Goal: Information Seeking & Learning: Check status

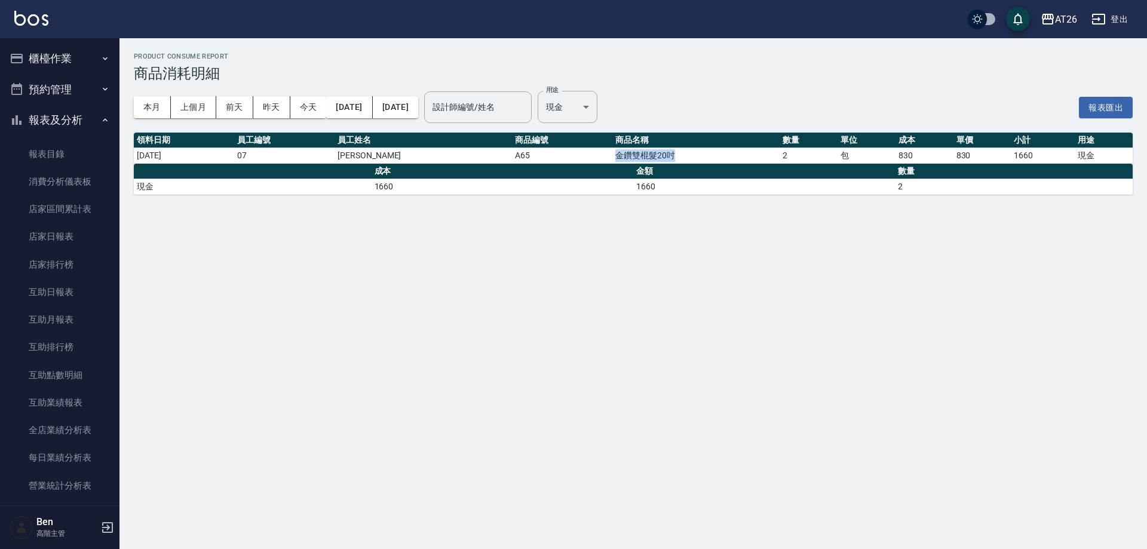
scroll to position [478, 0]
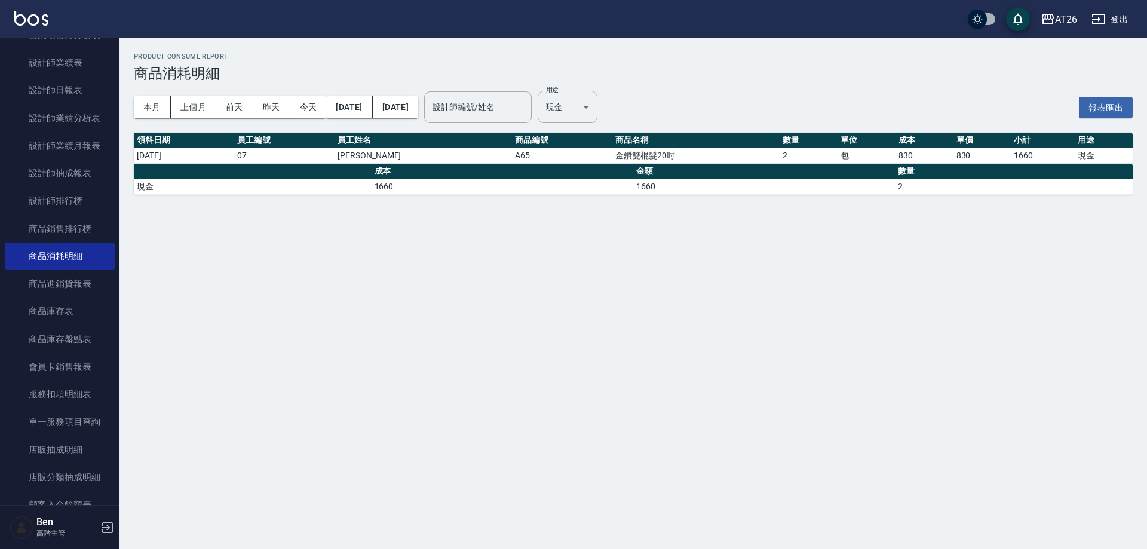
click at [554, 244] on div "Product Consume Report 商品消耗明細 本月 上個月 [DATE] [DATE] [DATE] [DATE] [DATE] 設計師編號/姓…" at bounding box center [573, 274] width 1147 height 549
click at [735, 400] on div "Product Consume Report 商品消耗明細 本月 上個月 [DATE] [DATE] [DATE] [DATE] [DATE] 設計師編號/姓…" at bounding box center [573, 274] width 1147 height 549
click at [594, 105] on body "AT26 登出 櫃檯作業 打帳單 帳單列表 掛單列表 座位開單 營業儀表板 現金收支登錄 高階收支登錄 材料自購登錄 每日結帳 排班表 現場電腦打卡 掃碼打卡…" at bounding box center [573, 274] width 1147 height 549
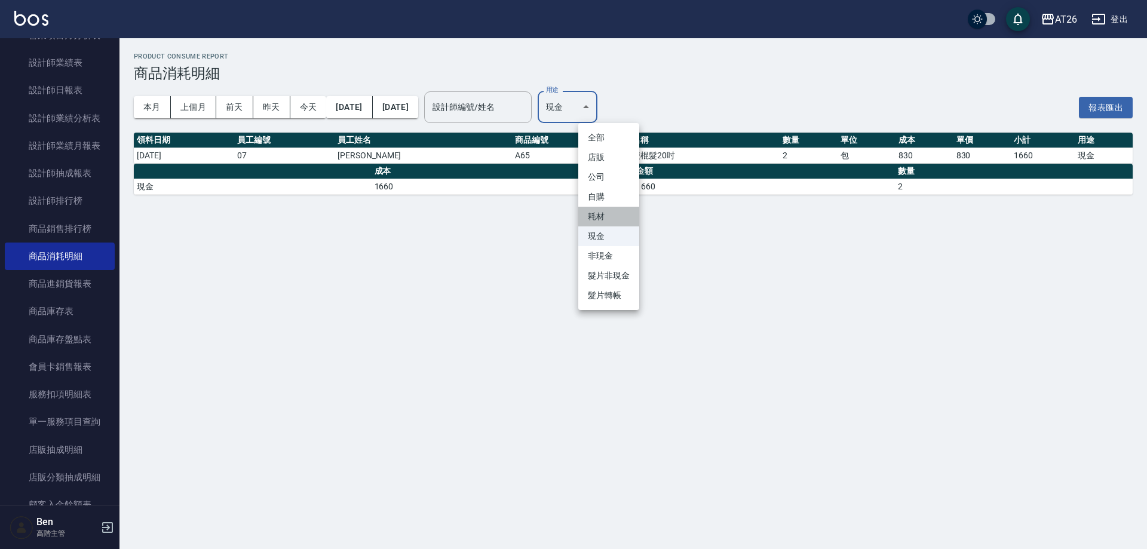
click at [599, 220] on li "耗材" at bounding box center [608, 217] width 61 height 20
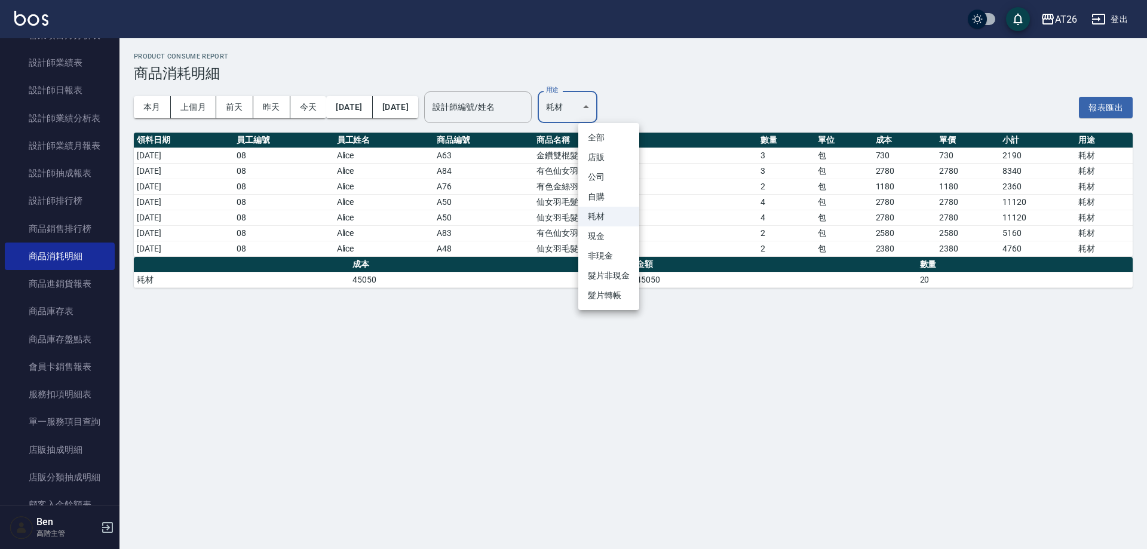
drag, startPoint x: 613, startPoint y: 114, endPoint x: 612, endPoint y: 166, distance: 52.0
click at [613, 113] on body "AT26 登出 櫃檯作業 打帳單 帳單列表 掛單列表 座位開單 營業儀表板 現金收支登錄 高階收支登錄 材料自購登錄 每日結帳 排班表 現場電腦打卡 掃碼打卡…" at bounding box center [573, 274] width 1147 height 549
click at [603, 237] on li "現金" at bounding box center [608, 236] width 61 height 20
type input "現金"
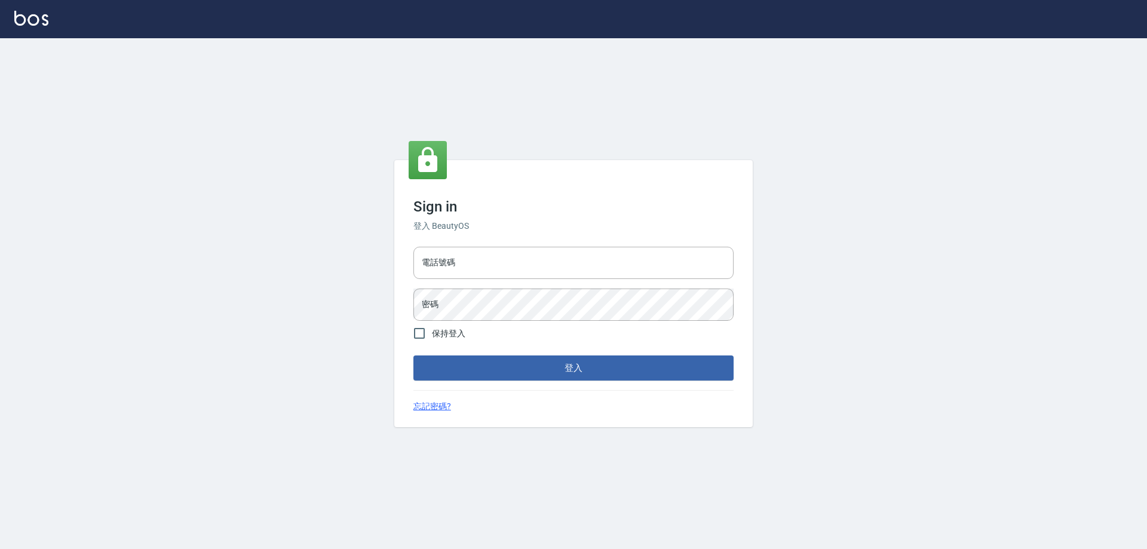
click at [536, 281] on div "電話號碼 電話號碼 密碼 密碼" at bounding box center [574, 284] width 330 height 84
click at [457, 261] on input "電話號碼" at bounding box center [573, 263] width 320 height 32
type input "0910967130"
click at [413, 355] on button "登入" at bounding box center [573, 367] width 320 height 25
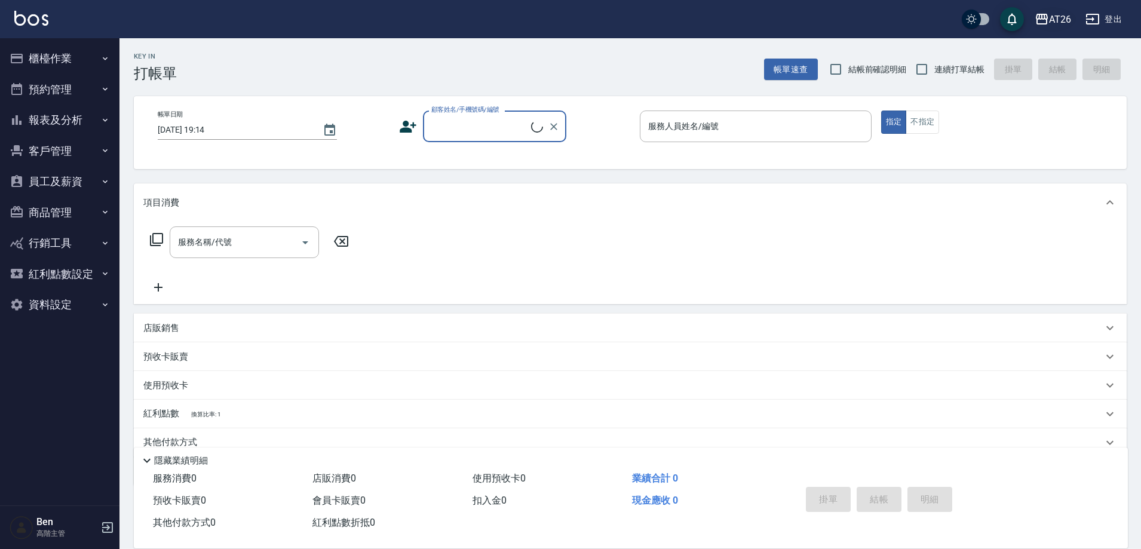
click at [1069, 15] on div "AT26" at bounding box center [1060, 19] width 22 height 15
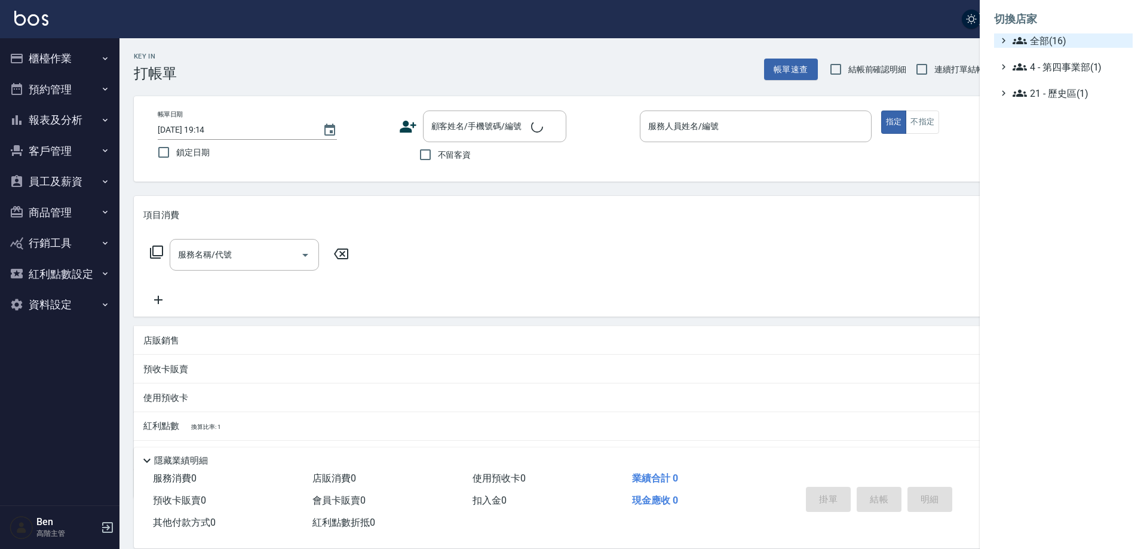
click at [1060, 36] on span "全部(16)" at bounding box center [1069, 40] width 115 height 14
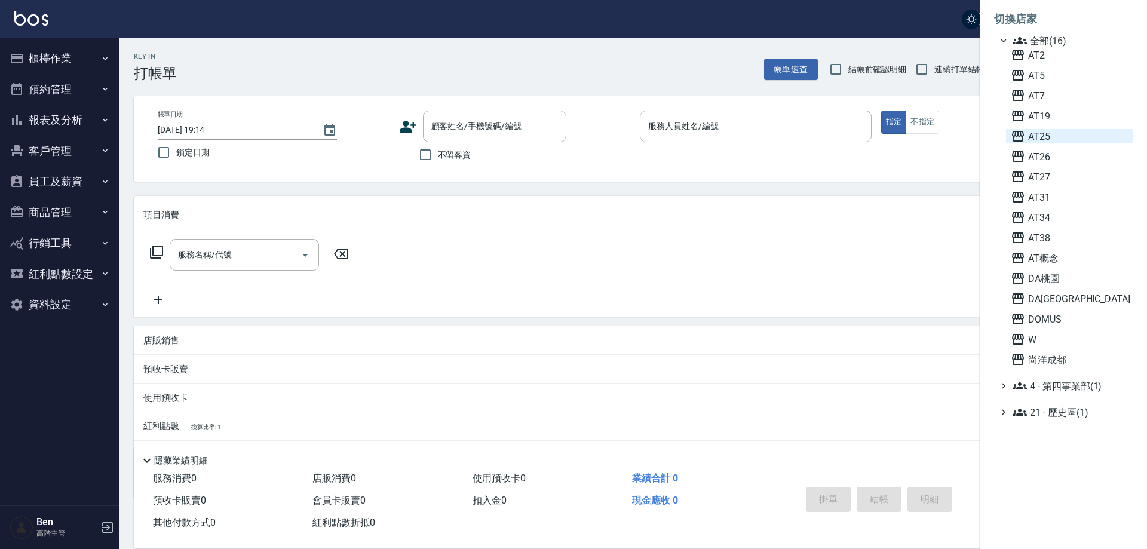
click at [1052, 142] on span "AT25" at bounding box center [1069, 136] width 117 height 14
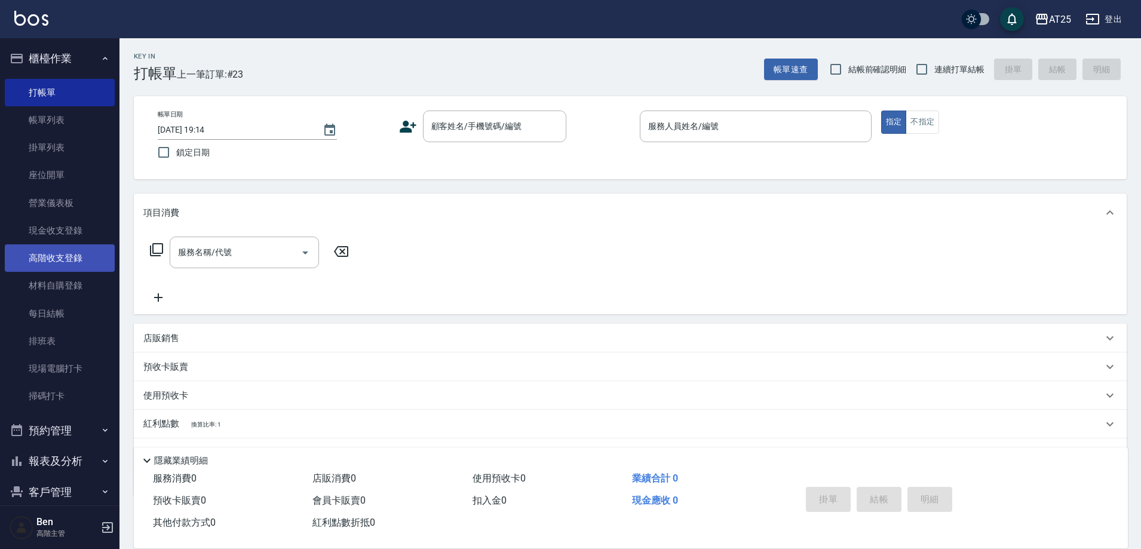
click at [61, 256] on link "高階收支登錄" at bounding box center [60, 257] width 110 height 27
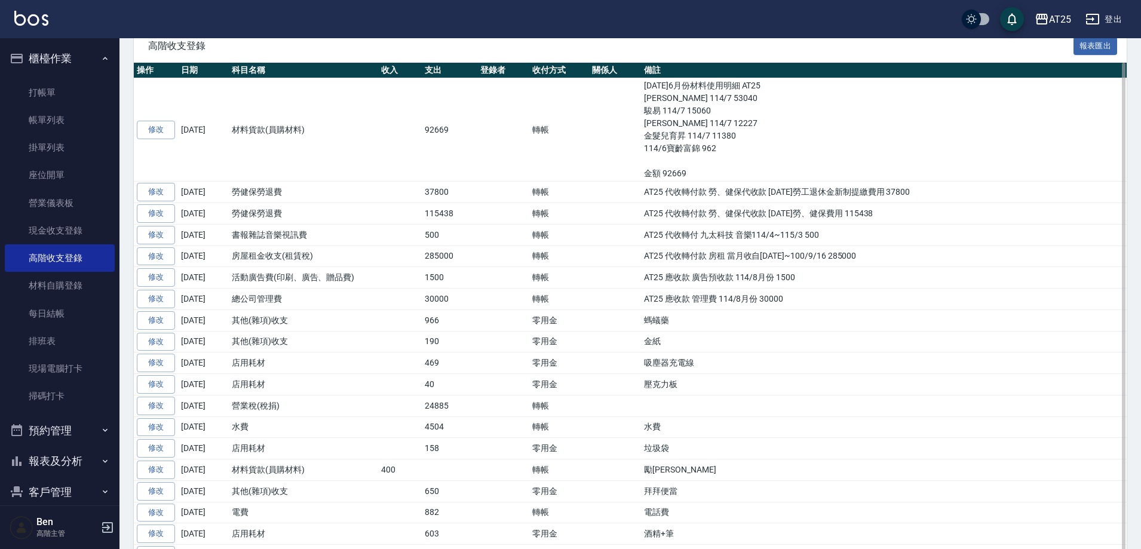
scroll to position [239, 0]
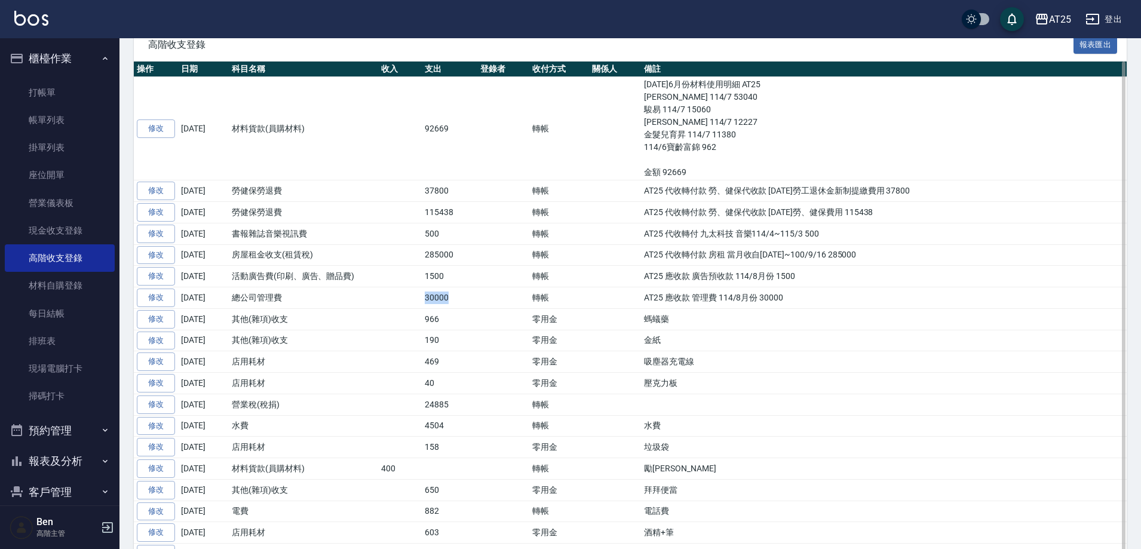
drag, startPoint x: 413, startPoint y: 309, endPoint x: 495, endPoint y: 308, distance: 82.4
click at [495, 308] on tr "修改 2025-08-21 總公司管理費 30000 轉帳 AT25 應收款 管理費 114/8月份 30000" at bounding box center [630, 298] width 993 height 22
drag, startPoint x: 397, startPoint y: 293, endPoint x: 467, endPoint y: 292, distance: 70.5
click at [467, 287] on tr "修改 2025-08-21 活動廣告費(印刷、廣告、贈品費) 1500 轉帳 AT25 應收款 廣告預收款 114/8月份 1500" at bounding box center [630, 277] width 993 height 22
drag, startPoint x: 405, startPoint y: 266, endPoint x: 491, endPoint y: 266, distance: 86.0
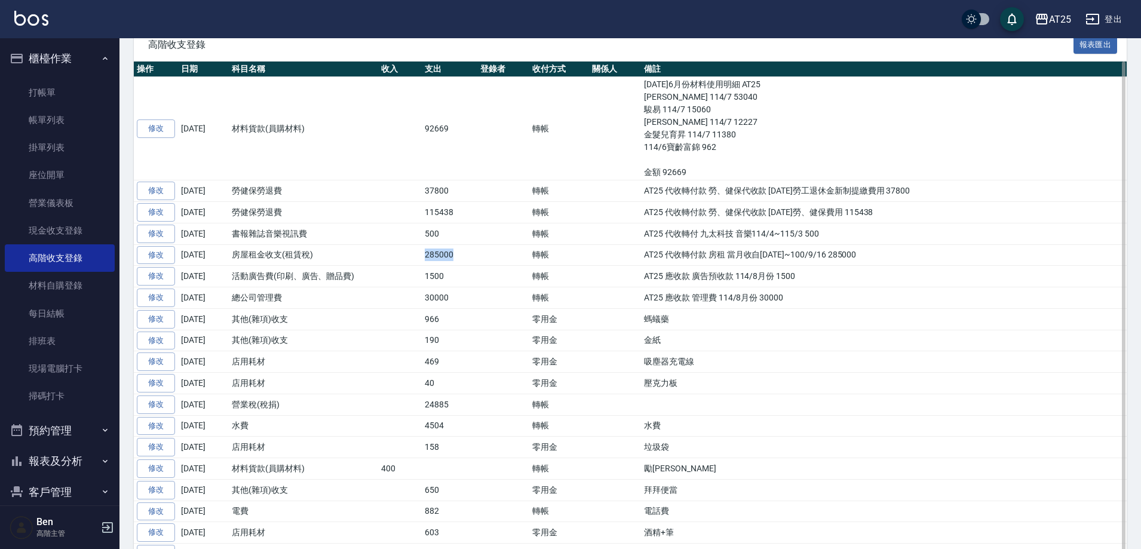
click at [491, 266] on tr "修改 2025-08-21 房屋租金收支(租賃稅) 285000 轉帳 AT25 代收轉付款 房租 當月收自99/10/16~100/9/16 285000" at bounding box center [630, 255] width 993 height 22
drag, startPoint x: 415, startPoint y: 241, endPoint x: 472, endPoint y: 241, distance: 57.3
click at [472, 241] on tr "修改 2025-08-21 書報雜誌音樂視訊費 500 轉帳 AT25 代收轉付 九太科技 音樂114/4~115/3 500" at bounding box center [630, 234] width 993 height 22
drag, startPoint x: 422, startPoint y: 228, endPoint x: 487, endPoint y: 228, distance: 65.1
click at [487, 223] on tr "修改 2025-08-21 勞健保勞退費 115438 轉帳 AT25 代收轉付款 勞、健保代收款 114年7月勞、健保費用 115438" at bounding box center [630, 213] width 993 height 22
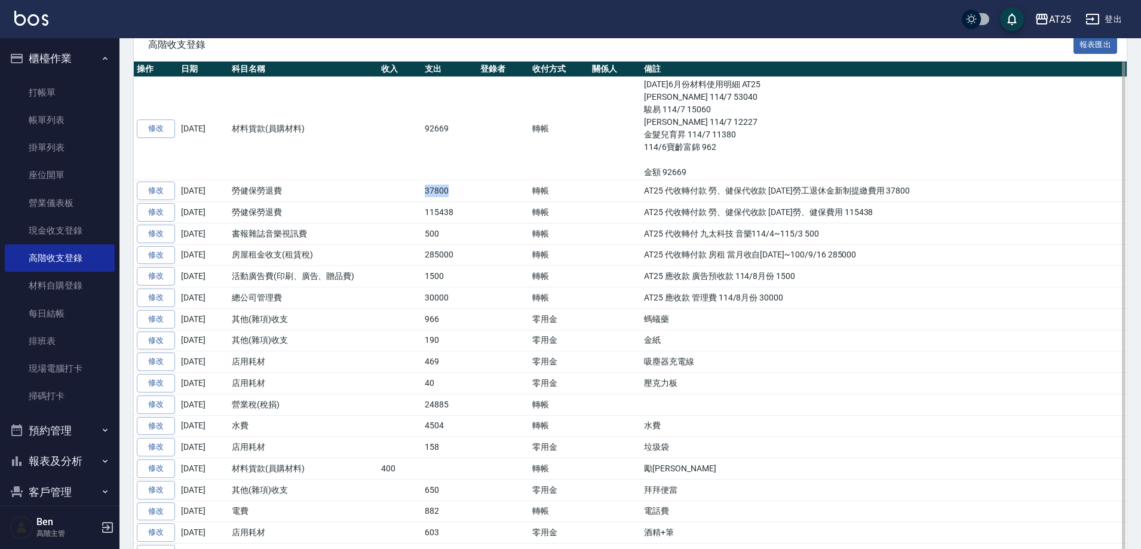
drag, startPoint x: 420, startPoint y: 207, endPoint x: 495, endPoint y: 205, distance: 75.3
click at [495, 202] on tr "修改 2025-08-21 勞健保勞退費 37800 轉帳 AT25 代收轉付款 勞、健保代收款 114年7月勞工退休金新制提繳費用 37800" at bounding box center [630, 191] width 993 height 22
drag, startPoint x: 416, startPoint y: 133, endPoint x: 492, endPoint y: 133, distance: 75.9
click at [492, 133] on tr "修改 2025-08-21 材料貨款(員購材料) 92669 轉帳 114年6月份材料使用明細 AT25 里歐 114/7 53040 駿易 114/7 15…" at bounding box center [630, 128] width 993 height 103
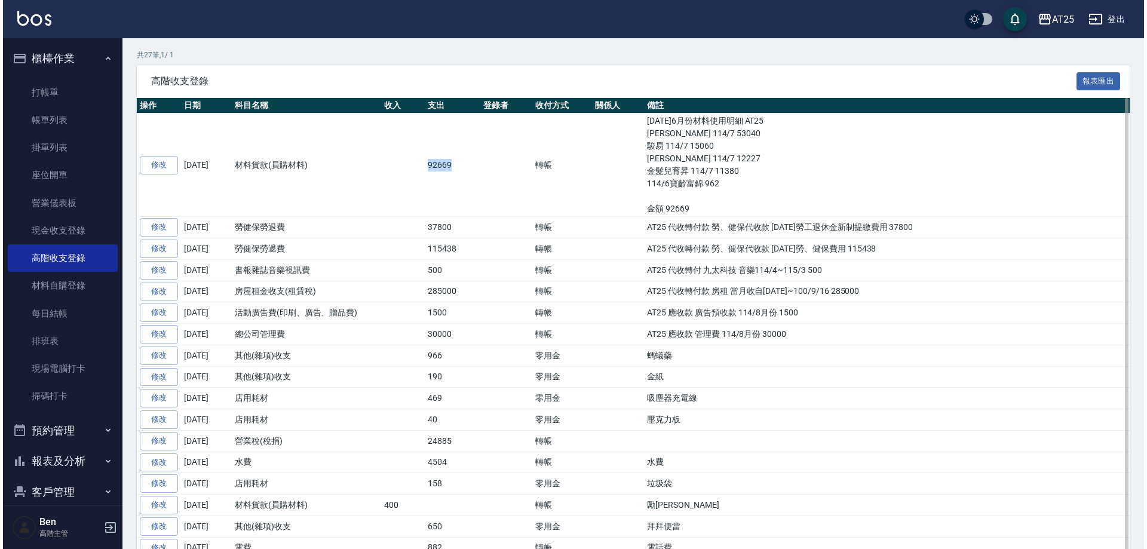
scroll to position [0, 0]
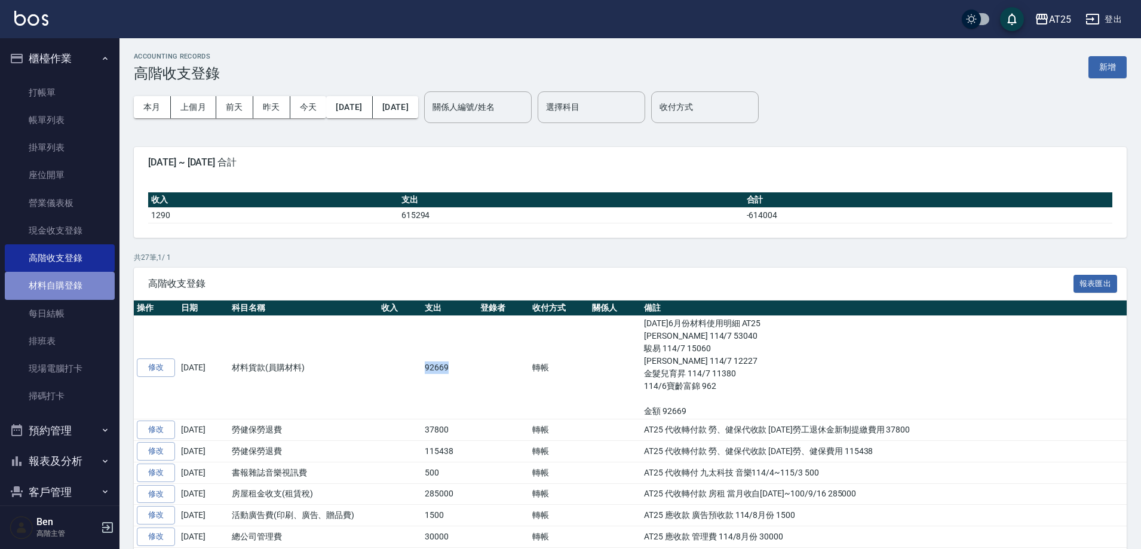
click at [60, 284] on link "材料自購登錄" at bounding box center [60, 285] width 110 height 27
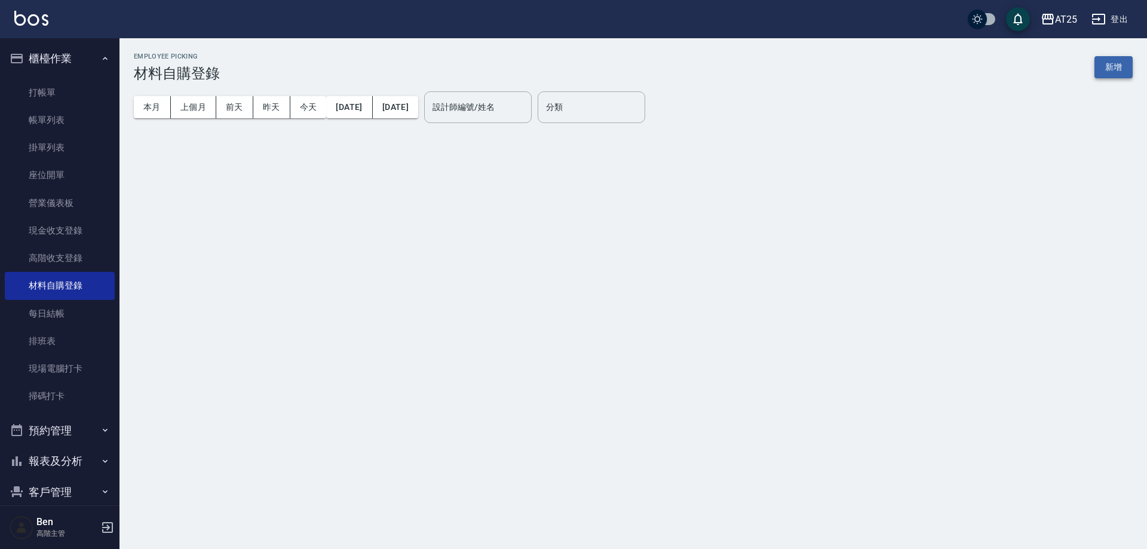
click at [1113, 63] on button "新增" at bounding box center [1113, 67] width 38 height 22
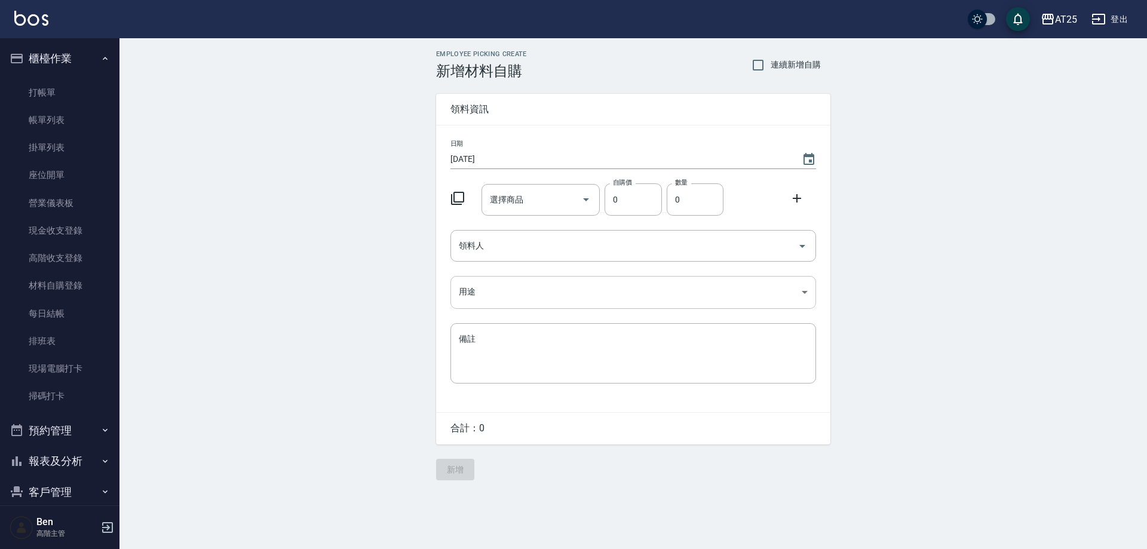
click at [474, 296] on body "AT25 登出 櫃檯作業 打帳單 帳單列表 掛單列表 座位開單 營業儀表板 現金收支登錄 高階收支登錄 材料自購登錄 每日結帳 排班表 現場電腦打卡 掃碼打卡…" at bounding box center [573, 274] width 1147 height 549
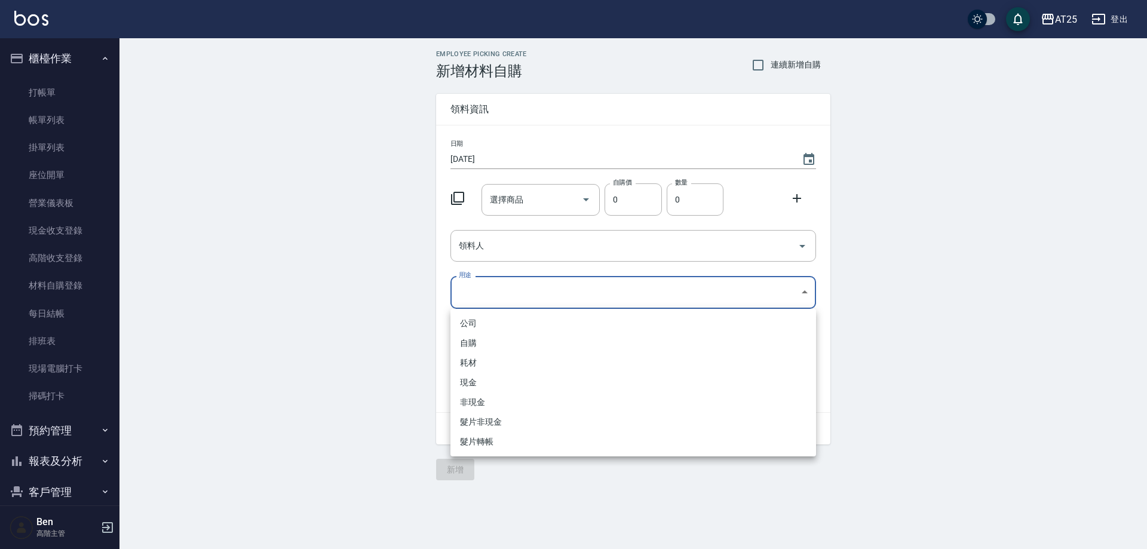
click at [975, 258] on div at bounding box center [573, 274] width 1147 height 549
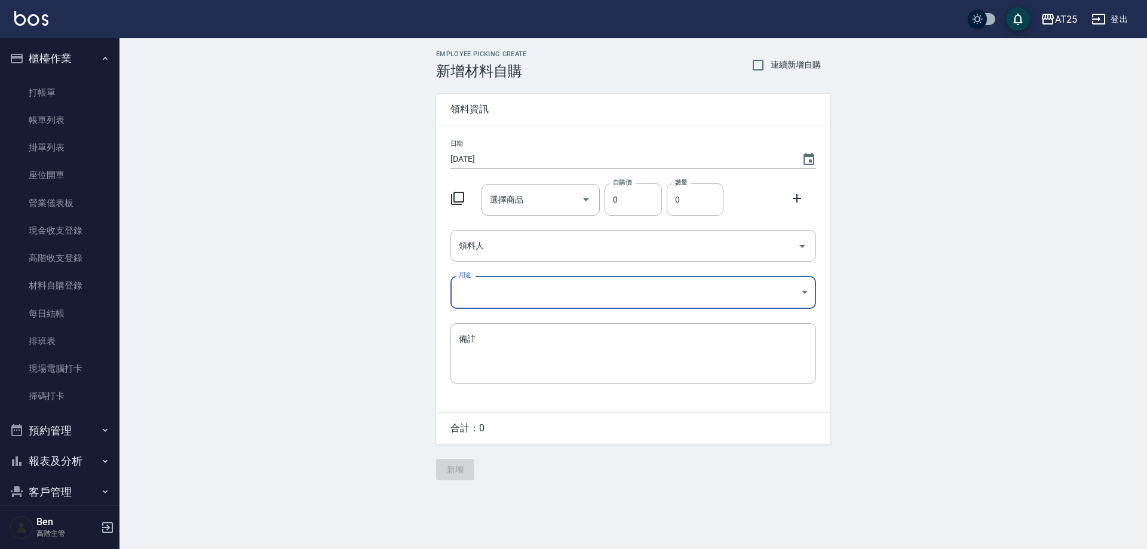
click at [310, 232] on div "Employee Picking Create 新增材料自購 連續新增自購 領料資訊 日期 2025/08/21 選擇商品 選擇商品 自購價 0 自購價 數量…" at bounding box center [632, 265] width 1027 height 454
click at [1072, 16] on div "AT25" at bounding box center [1066, 19] width 22 height 15
click at [1060, 18] on div "AT25" at bounding box center [1066, 19] width 22 height 15
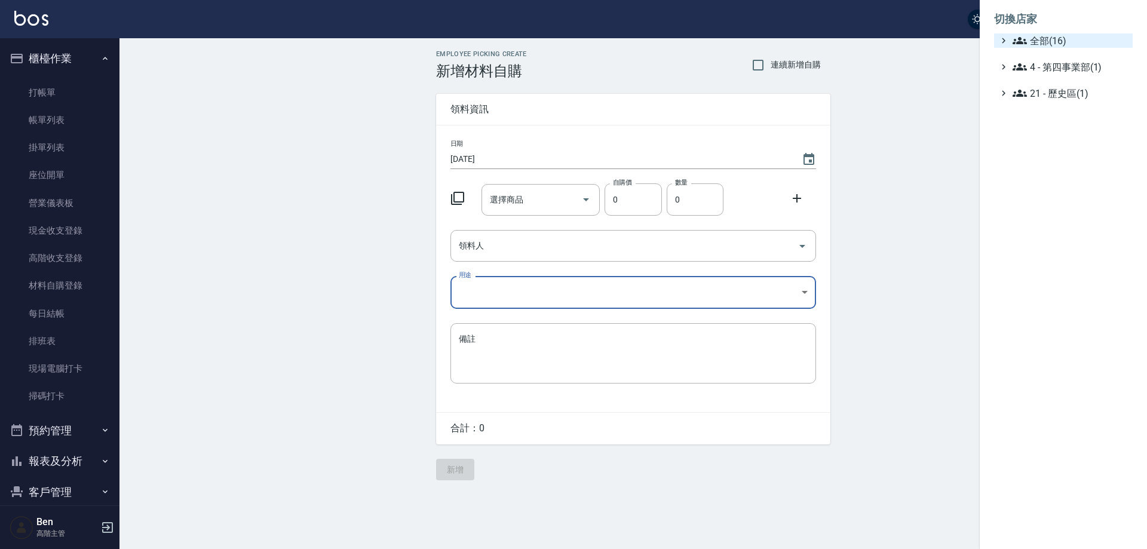
click at [1073, 35] on span "全部(16)" at bounding box center [1069, 40] width 115 height 14
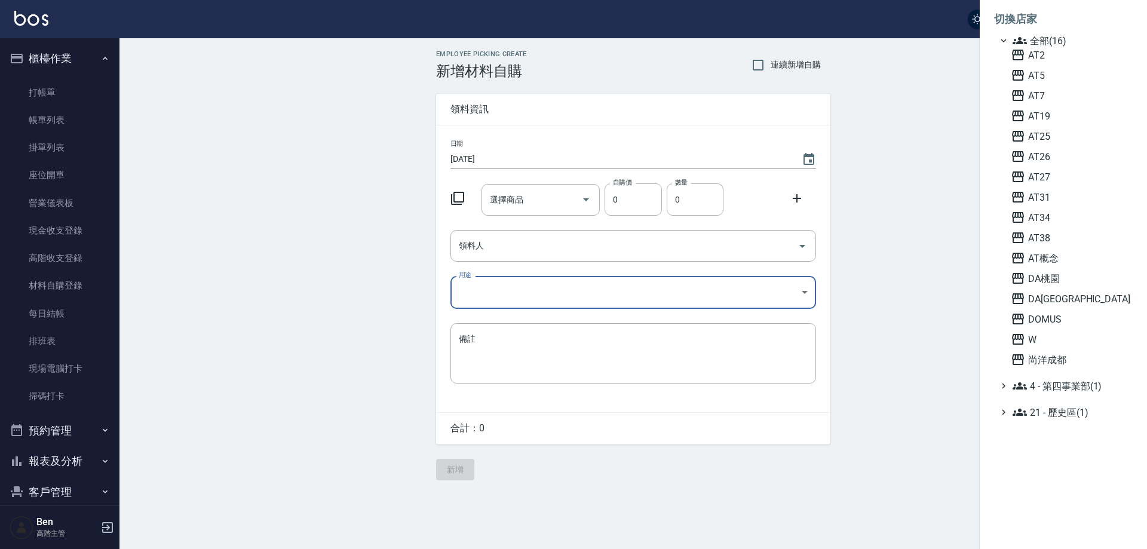
click at [1054, 153] on span "AT26" at bounding box center [1069, 156] width 117 height 14
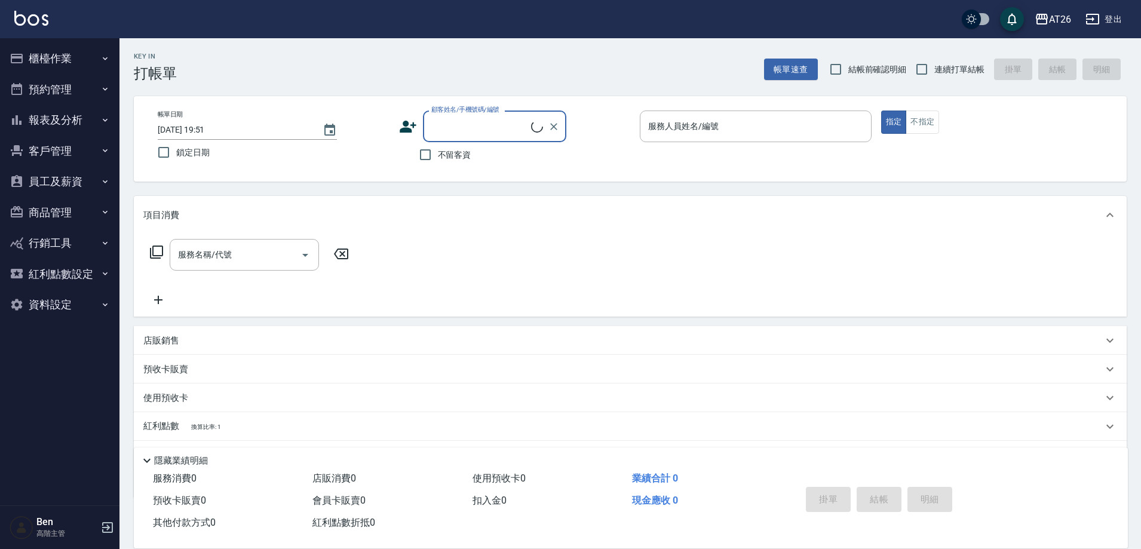
click at [54, 106] on button "報表及分析" at bounding box center [60, 120] width 110 height 31
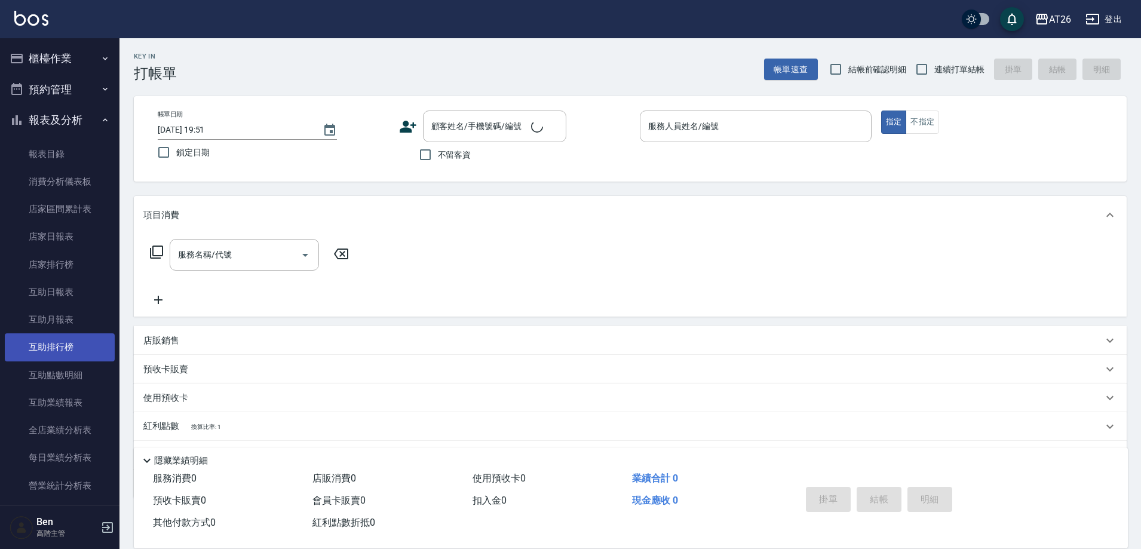
scroll to position [358, 0]
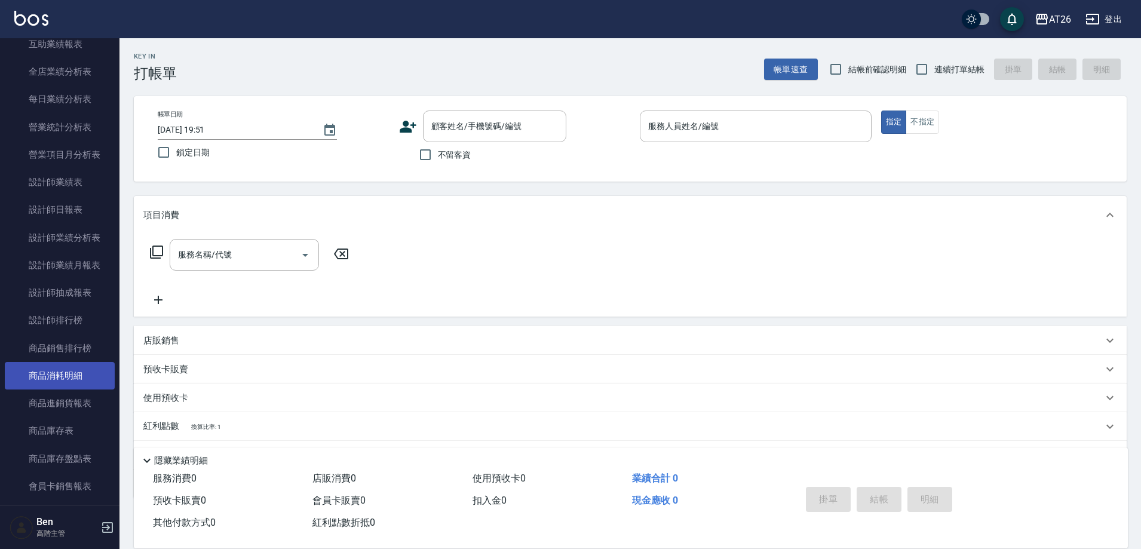
click at [63, 376] on link "商品消耗明細" at bounding box center [60, 375] width 110 height 27
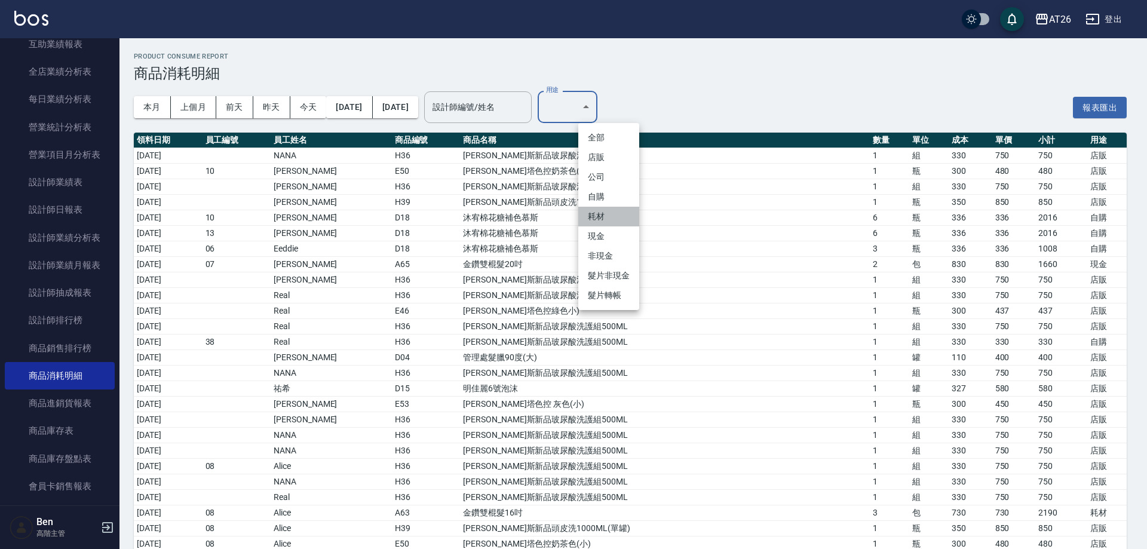
click at [609, 217] on li "耗材" at bounding box center [608, 217] width 61 height 20
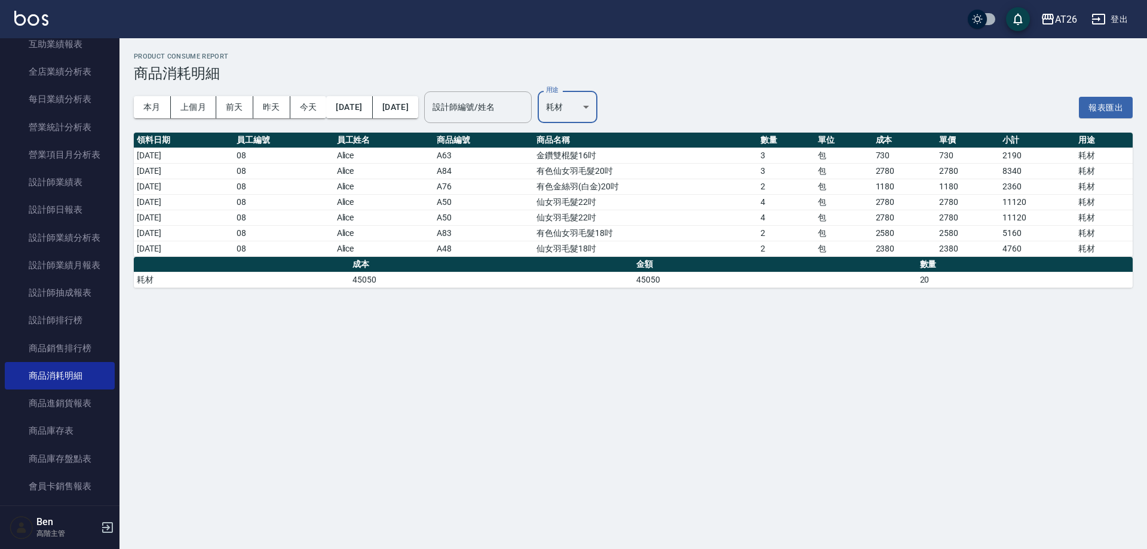
click at [590, 113] on body "AT26 登出 櫃檯作業 打帳單 帳單列表 掛單列表 座位開單 營業儀表板 現金收支登錄 高階收支登錄 材料自購登錄 每日結帳 排班表 現場電腦打卡 掃碼打卡…" at bounding box center [573, 274] width 1147 height 549
click at [606, 233] on li "現金" at bounding box center [608, 236] width 61 height 20
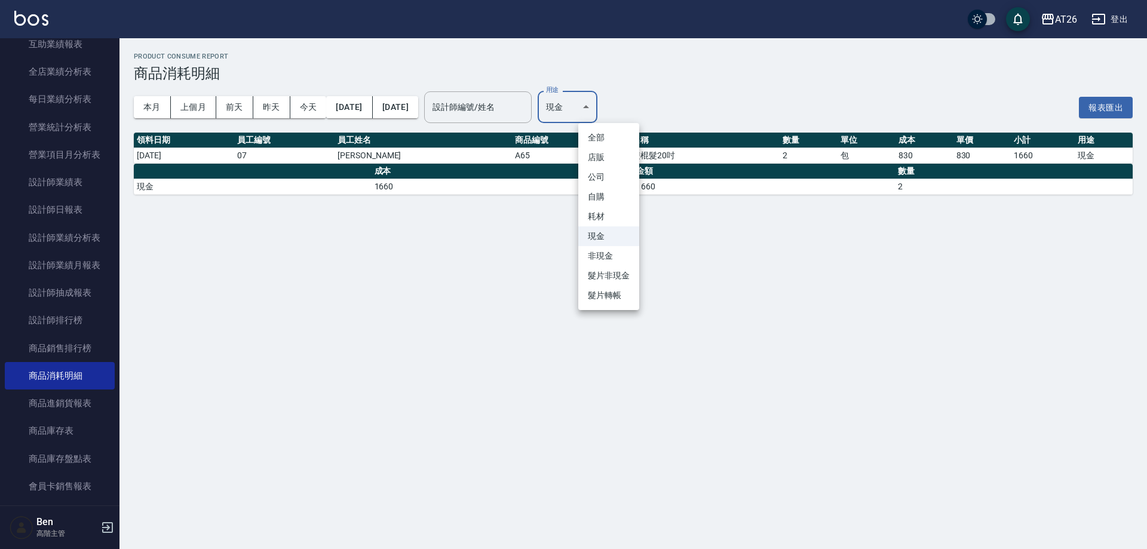
click at [607, 103] on body "AT26 登出 櫃檯作業 打帳單 帳單列表 掛單列表 座位開單 營業儀表板 現金收支登錄 高階收支登錄 材料自購登錄 每日結帳 排班表 現場電腦打卡 掃碼打卡…" at bounding box center [573, 274] width 1147 height 549
click at [604, 256] on li "非現金" at bounding box center [608, 256] width 61 height 20
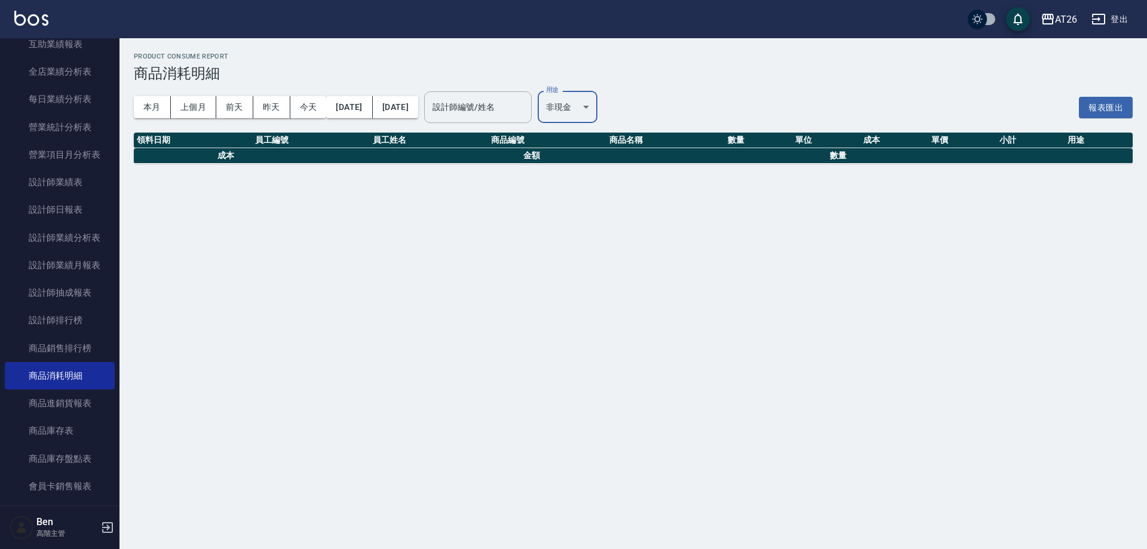
click at [609, 102] on body "AT26 登出 櫃檯作業 打帳單 帳單列表 掛單列表 座位開單 營業儀表板 現金收支登錄 高階收支登錄 材料自購登錄 每日結帳 排班表 現場電腦打卡 掃碼打卡…" at bounding box center [573, 274] width 1147 height 549
click at [615, 272] on li "髮片非現金" at bounding box center [608, 276] width 61 height 20
click at [624, 96] on body "AT26 登出 櫃檯作業 打帳單 帳單列表 掛單列表 座位開單 營業儀表板 現金收支登錄 高階收支登錄 材料自購登錄 每日結帳 排班表 現場電腦打卡 掃碼打卡…" at bounding box center [573, 274] width 1147 height 549
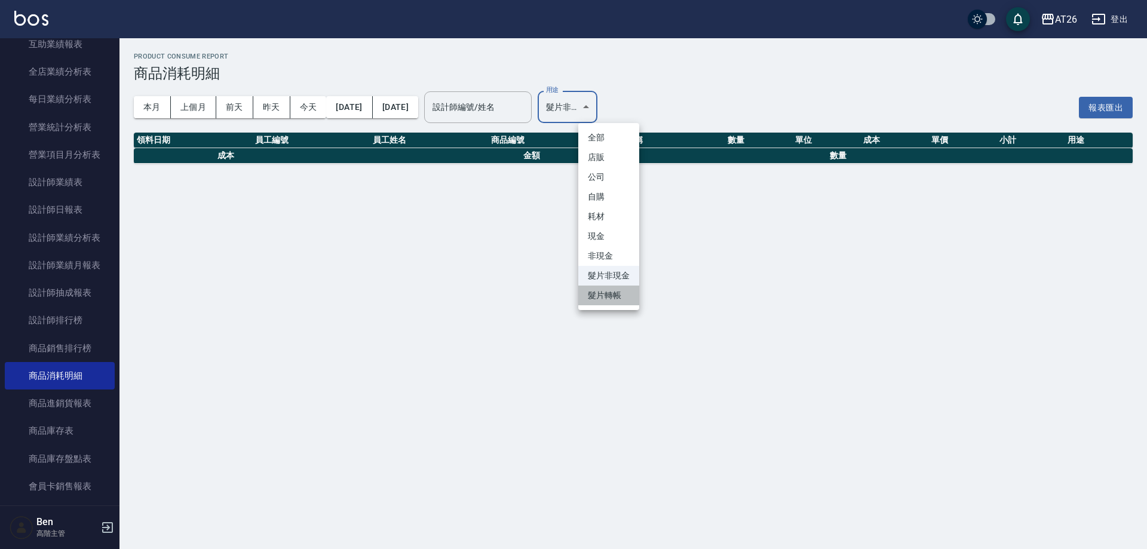
click at [609, 287] on li "髮片轉帳" at bounding box center [608, 295] width 61 height 20
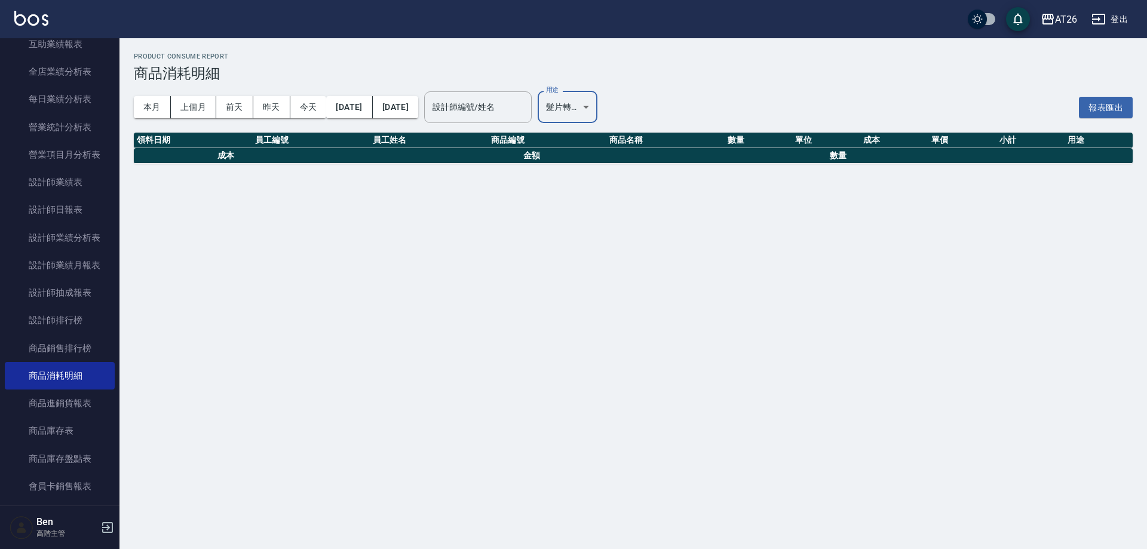
click at [614, 112] on body "AT26 登出 櫃檯作業 打帳單 帳單列表 掛單列表 座位開單 營業儀表板 現金收支登錄 高階收支登錄 材料自購登錄 每日結帳 排班表 現場電腦打卡 掃碼打卡…" at bounding box center [573, 274] width 1147 height 549
click at [614, 152] on li "店販" at bounding box center [608, 158] width 61 height 20
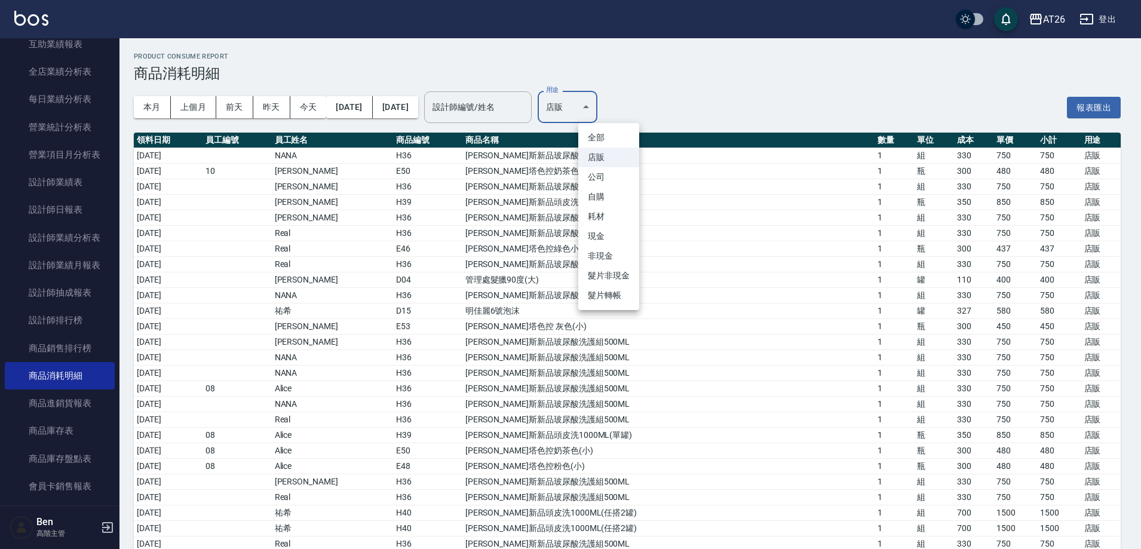
drag, startPoint x: 601, startPoint y: 112, endPoint x: 598, endPoint y: 129, distance: 17.0
click at [601, 112] on body "AT26 登出 櫃檯作業 打帳單 帳單列表 掛單列表 座位開單 營業儀表板 現金收支登錄 高階收支登錄 材料自購登錄 每日結帳 排班表 現場電腦打卡 掃碼打卡…" at bounding box center [570, 524] width 1141 height 1048
click at [597, 192] on li "自購" at bounding box center [608, 197] width 61 height 20
type input "自購"
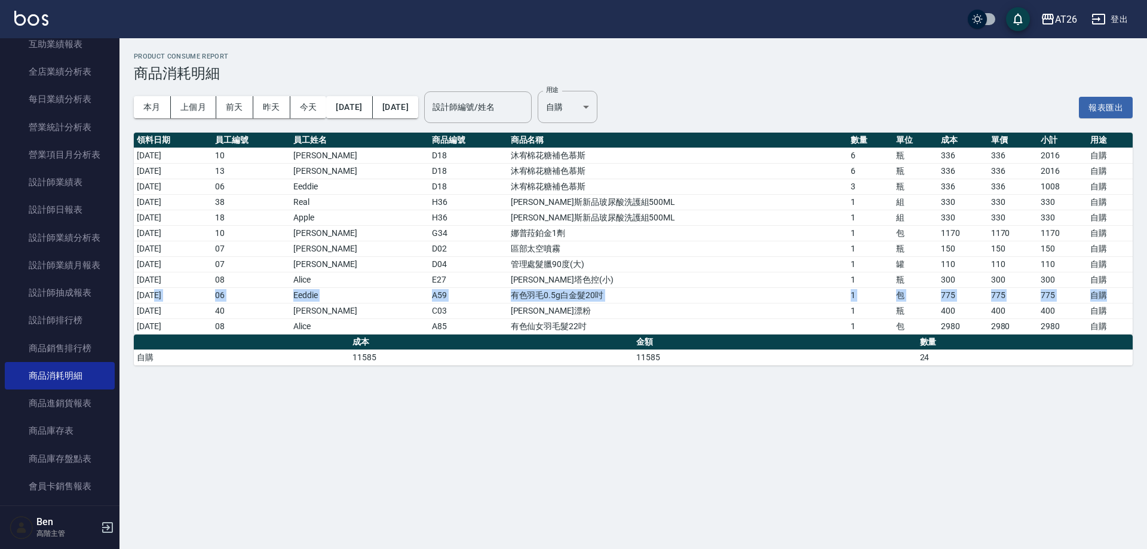
drag, startPoint x: 154, startPoint y: 297, endPoint x: 1114, endPoint y: 296, distance: 959.8
click at [1114, 296] on tr "2025/08/14 06 Eeddie A59 有色羽毛0.5g白金髮20吋 1 包 775 775 775 自購" at bounding box center [633, 295] width 999 height 16
drag, startPoint x: 499, startPoint y: 328, endPoint x: 840, endPoint y: 323, distance: 340.5
click at [840, 323] on tr "2025/08/21 08 Alice A85 有色仙女羽毛髮22吋 1 包 2980 2980 2980 自購" at bounding box center [633, 326] width 999 height 16
click at [290, 288] on td "06" at bounding box center [251, 295] width 78 height 16
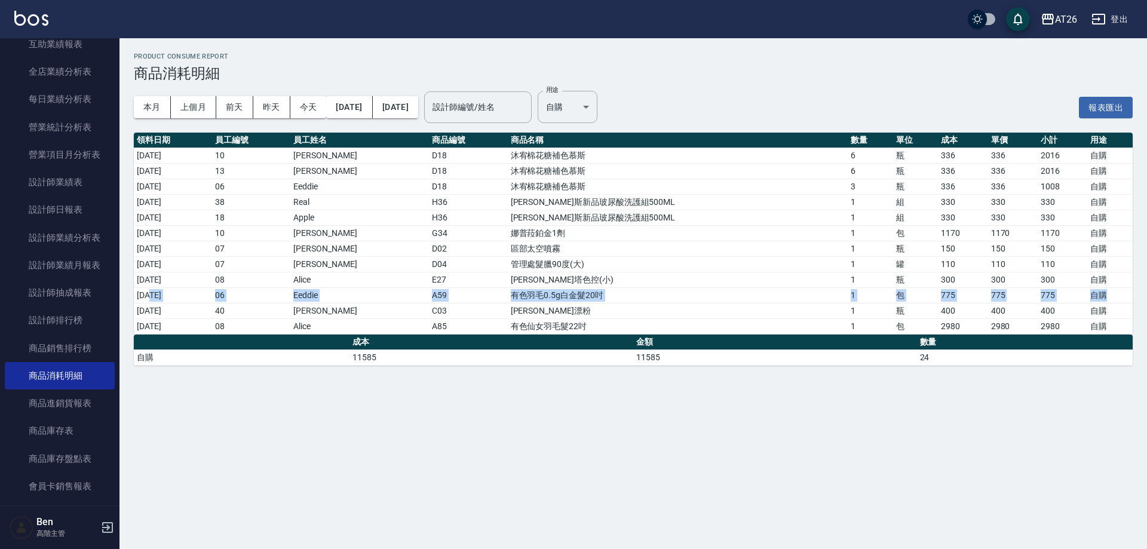
drag, startPoint x: 151, startPoint y: 297, endPoint x: 1128, endPoint y: 289, distance: 977.1
click at [1128, 289] on tr "2025/08/14 06 Eeddie A59 有色羽毛0.5g白金髮20吋 1 包 775 775 775 自購" at bounding box center [633, 295] width 999 height 16
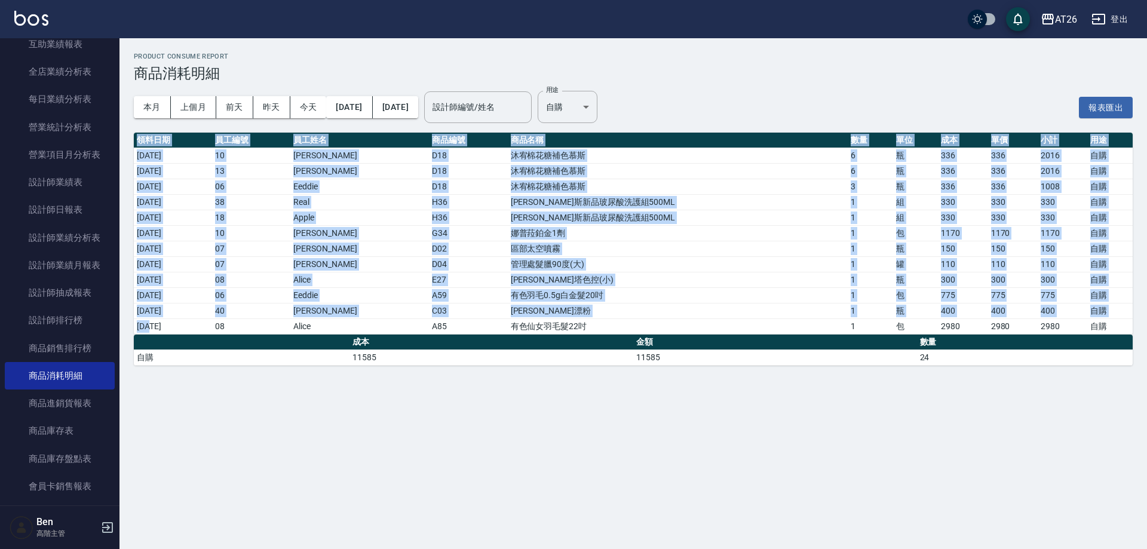
drag, startPoint x: 151, startPoint y: 328, endPoint x: 1138, endPoint y: 327, distance: 986.7
click at [1138, 327] on div "Product Consume Report 商品消耗明細 本月 上個月 前天 昨天 今天 2025/08/01 2025/08/21 設計師編號/姓名 設計…" at bounding box center [632, 209] width 1027 height 342
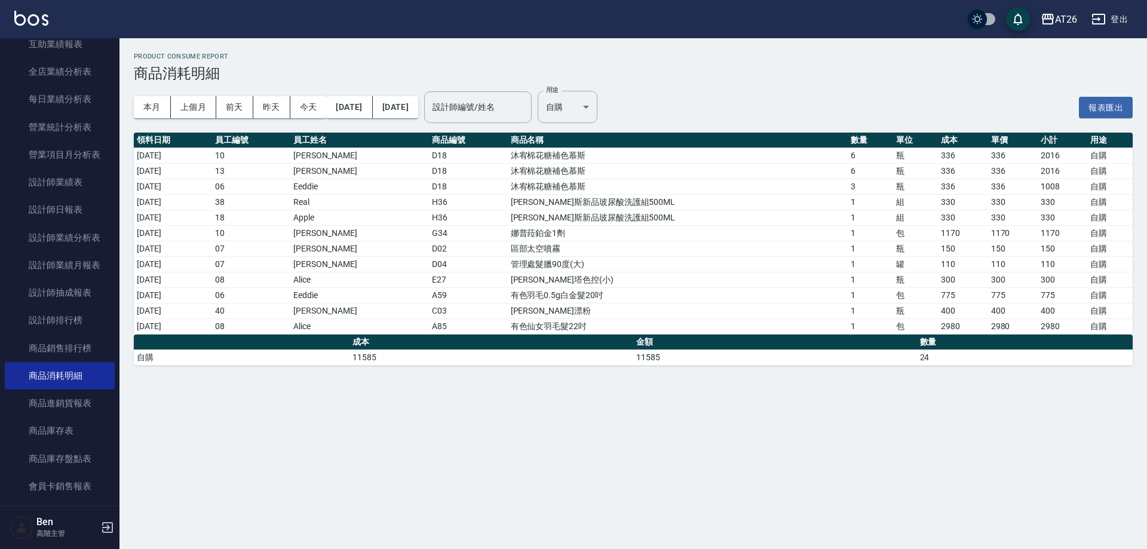
click at [810, 402] on div "Product Consume Report 商品消耗明細 本月 上個月 前天 昨天 今天 2025/08/01 2025/08/21 設計師編號/姓名 設計…" at bounding box center [573, 274] width 1147 height 549
drag, startPoint x: 139, startPoint y: 296, endPoint x: 1104, endPoint y: 297, distance: 965.2
click at [1104, 297] on tr "2025/08/14 06 Eeddie A59 有色羽毛0.5g白金髮20吋 1 包 775 775 775 自購" at bounding box center [633, 295] width 999 height 16
click at [571, 327] on td "有色仙女羽毛髮22吋" at bounding box center [678, 326] width 340 height 16
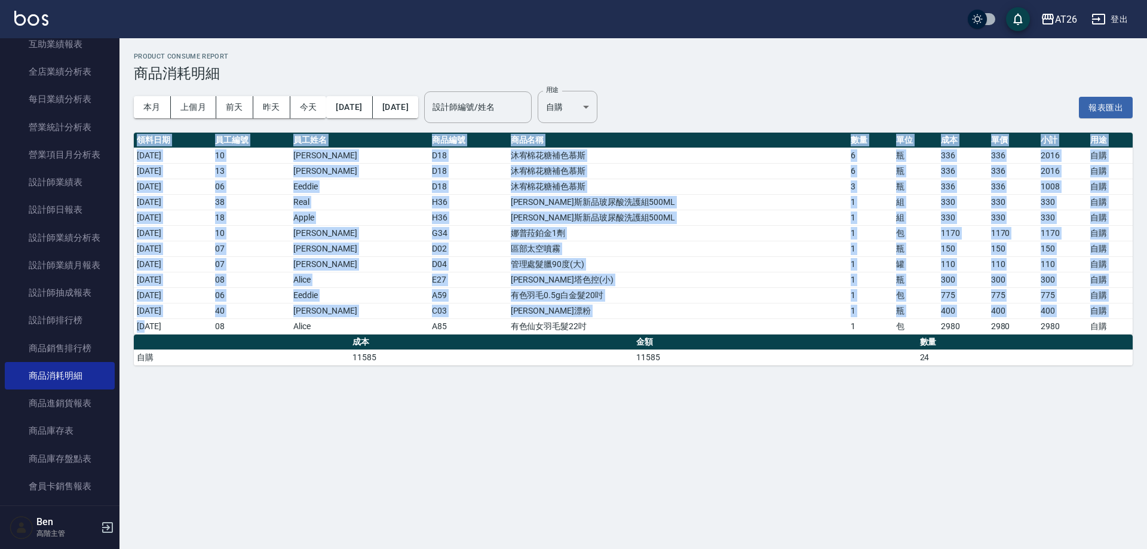
drag, startPoint x: 146, startPoint y: 327, endPoint x: 1136, endPoint y: 325, distance: 990.2
click at [1136, 325] on div "Product Consume Report 商品消耗明細 本月 上個月 前天 昨天 今天 2025/08/01 2025/08/21 設計師編號/姓名 設計…" at bounding box center [632, 209] width 1027 height 342
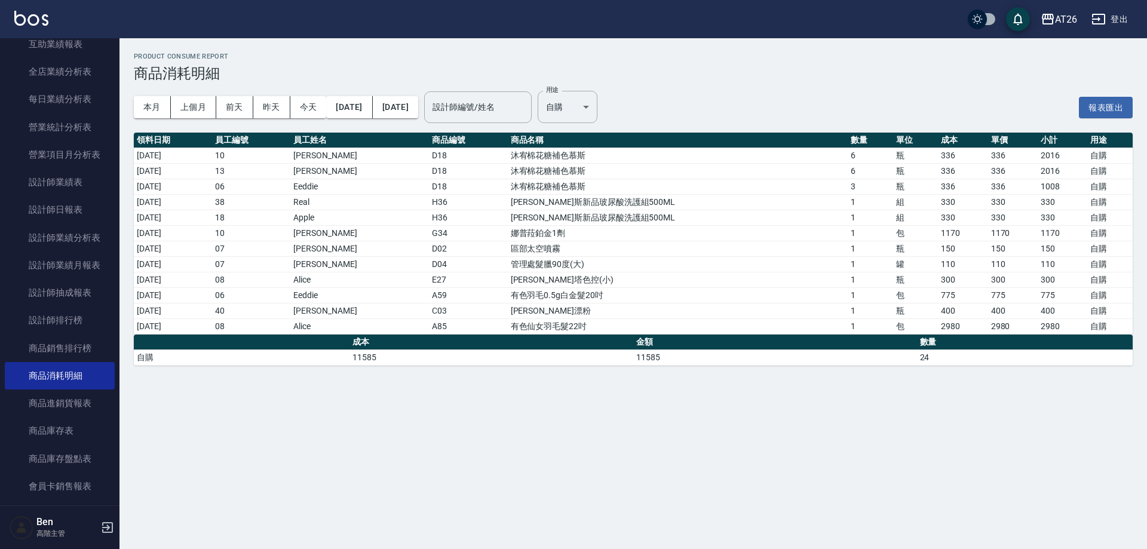
click at [792, 378] on div "Product Consume Report 商品消耗明細 本月 上個月 前天 昨天 今天 2025/08/01 2025/08/21 設計師編號/姓名 設計…" at bounding box center [632, 209] width 1027 height 342
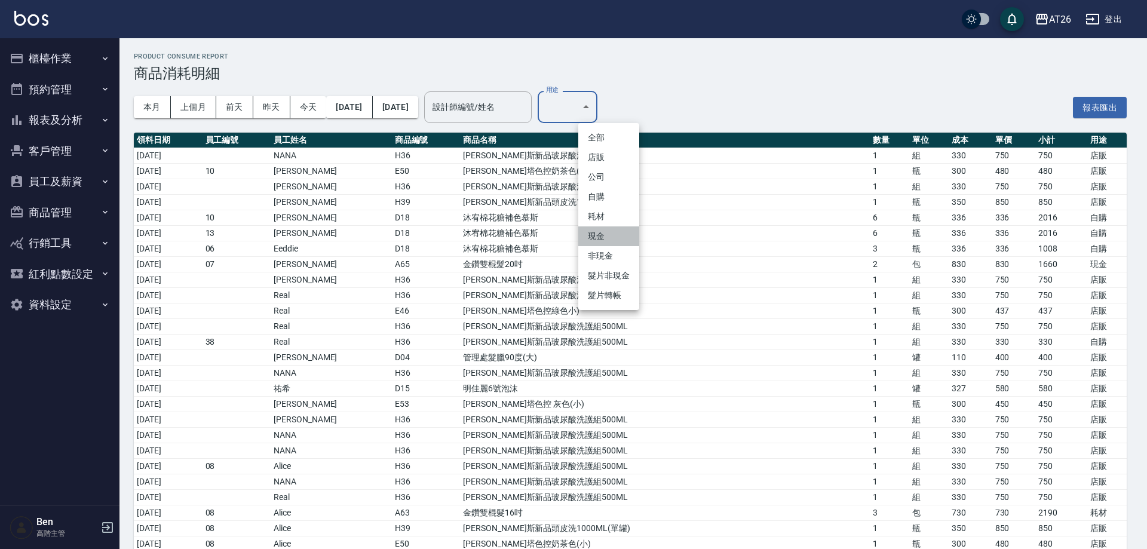
click at [621, 229] on li "現金" at bounding box center [608, 236] width 61 height 20
type input "現金"
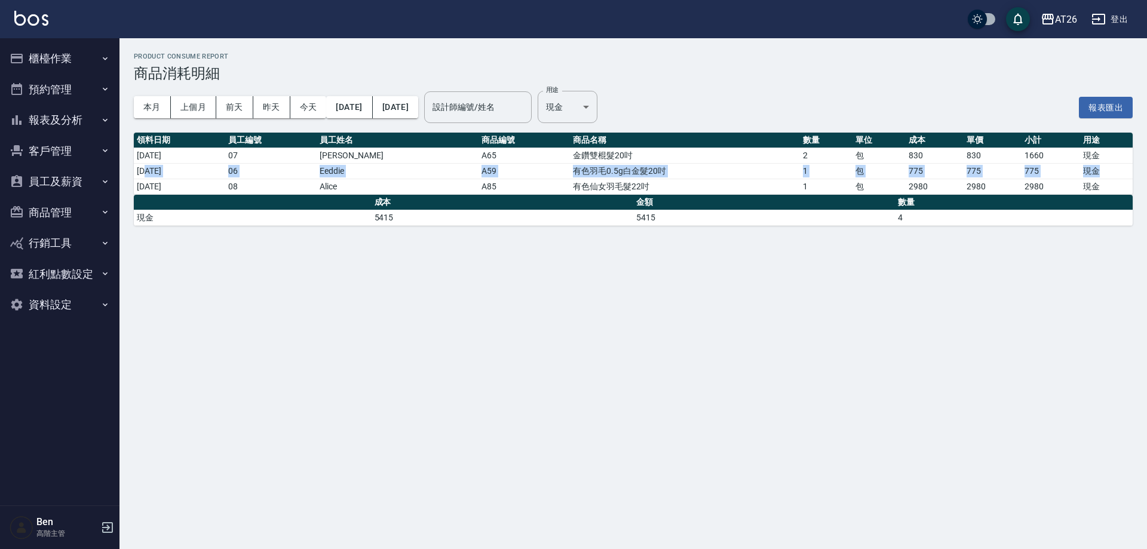
drag, startPoint x: 147, startPoint y: 168, endPoint x: 1106, endPoint y: 169, distance: 959.2
click at [1106, 169] on tr "2025/08/14 06 Eeddie A59 有色羽毛0.5g白金髮20吋 1 包 775 775 775 現金" at bounding box center [633, 171] width 999 height 16
click at [755, 327] on div "Product Consume Report 商品消耗明細 本月 上個月 前天 昨天 今天 2025/08/01 2025/08/21 設計師編號/姓名 設計…" at bounding box center [573, 274] width 1147 height 549
drag, startPoint x: 155, startPoint y: 171, endPoint x: 1122, endPoint y: 171, distance: 966.4
click at [1122, 171] on tr "2025/08/14 06 Eeddie A59 有色羽毛0.5g白金髮20吋 1 包 775 775 775 現金" at bounding box center [633, 171] width 999 height 16
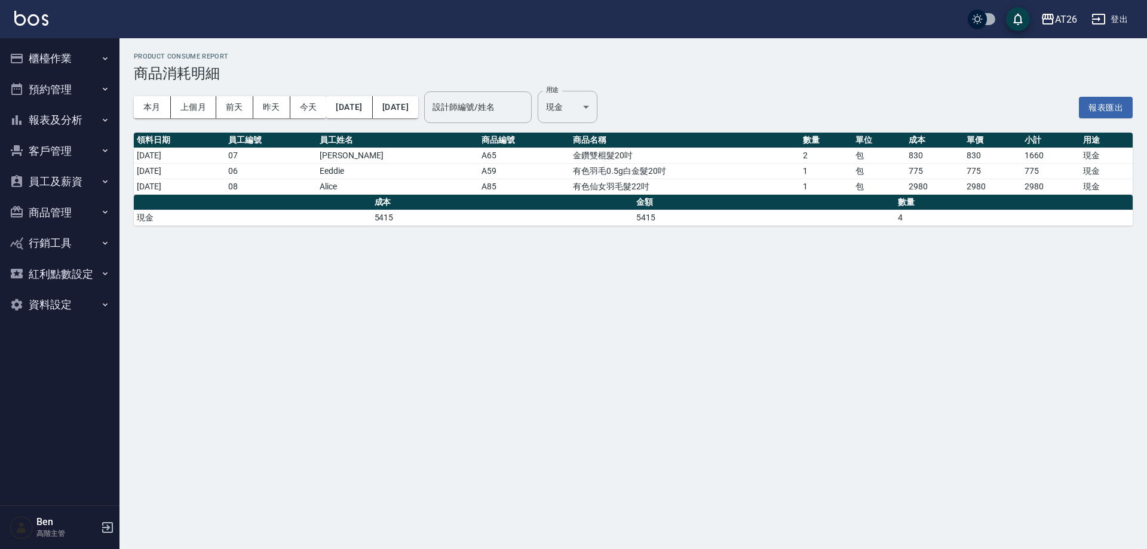
click at [885, 284] on div "Product Consume Report 商品消耗明細 本月 上個月 前天 昨天 今天 2025/08/01 2025/08/21 設計師編號/姓名 設計…" at bounding box center [573, 274] width 1147 height 549
click at [505, 409] on div "Product Consume Report 商品消耗明細 本月 上個月 前天 昨天 今天 2025/08/01 2025/08/21 設計師編號/姓名 設計…" at bounding box center [573, 274] width 1147 height 549
click at [825, 260] on div "Product Consume Report 商品消耗明細 本月 上個月 前天 昨天 今天 2025/08/01 2025/08/21 設計師編號/姓名 設計…" at bounding box center [573, 274] width 1147 height 549
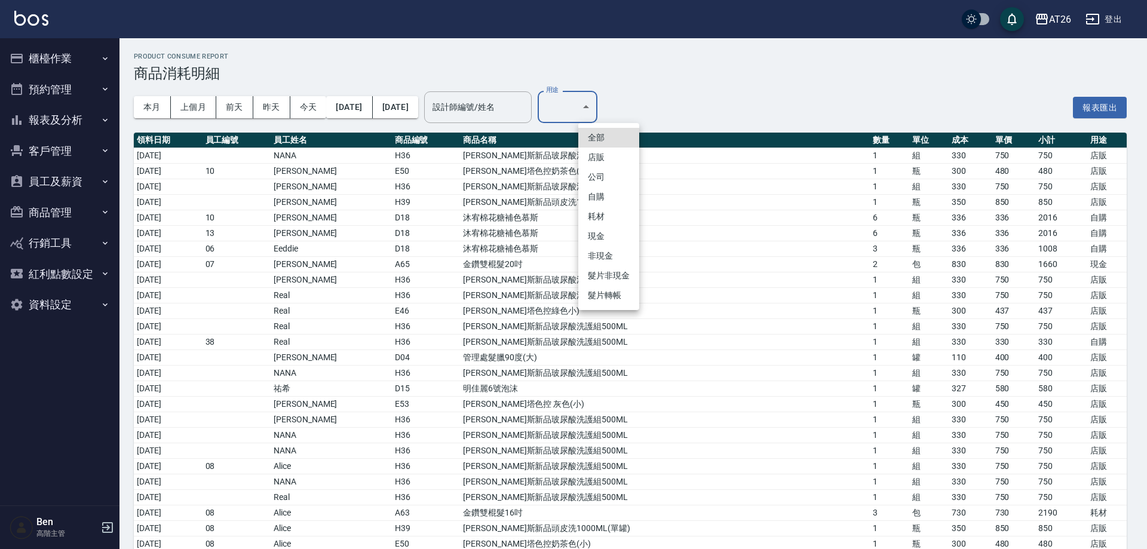
click at [603, 231] on li "現金" at bounding box center [608, 236] width 61 height 20
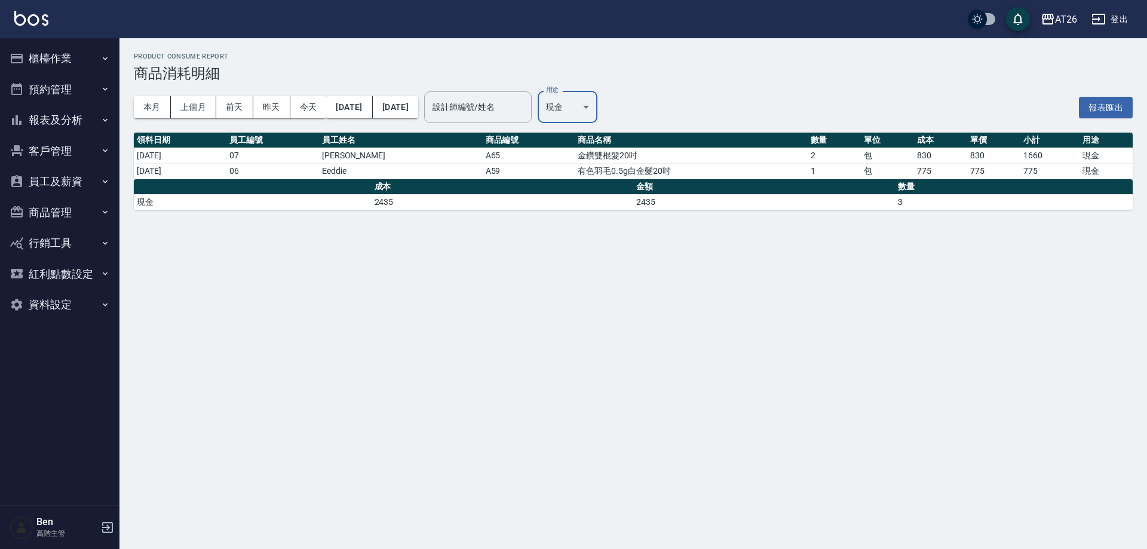
click at [701, 225] on div "Product Consume Report 商品消耗明細 本月 上個月 前天 昨天 今天 2025/08/01 2025/08/21 設計師編號/姓名 設計…" at bounding box center [573, 274] width 1147 height 549
click at [622, 99] on body "AT26 登出 櫃檯作業 打帳單 帳單列表 掛單列表 座位開單 營業儀表板 現金收支登錄 高階收支登錄 材料自購登錄 每日結帳 排班表 現場電腦打卡 掃碼打卡…" at bounding box center [573, 274] width 1147 height 549
click at [606, 215] on li "耗材" at bounding box center [608, 217] width 61 height 20
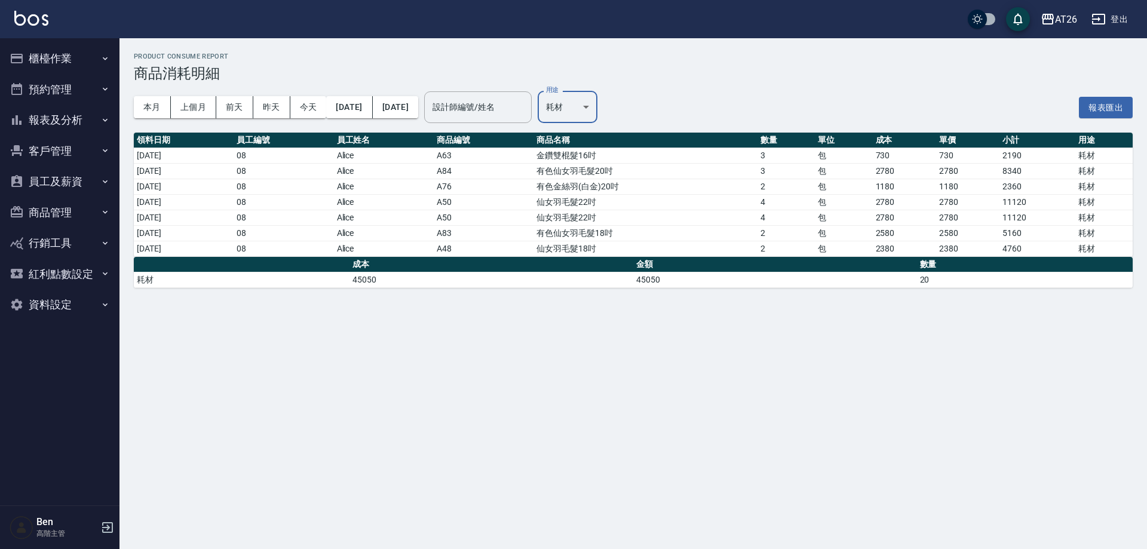
click at [609, 109] on body "AT26 登出 櫃檯作業 打帳單 帳單列表 掛單列表 座位開單 營業儀表板 現金收支登錄 高階收支登錄 材料自購登錄 每日結帳 排班表 現場電腦打卡 掃碼打卡…" at bounding box center [573, 274] width 1147 height 549
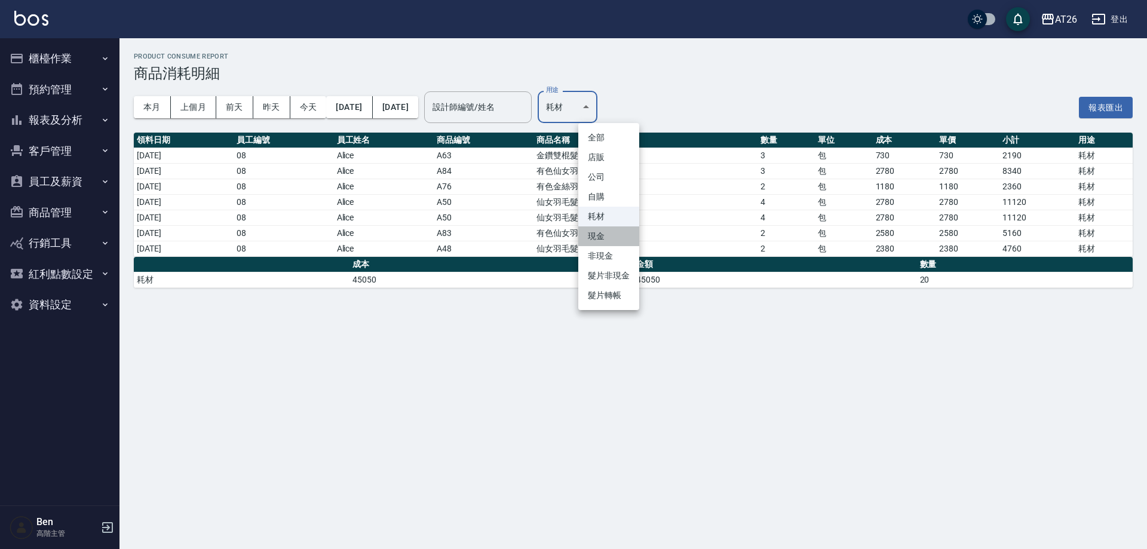
click at [601, 230] on li "現金" at bounding box center [608, 236] width 61 height 20
type input "現金"
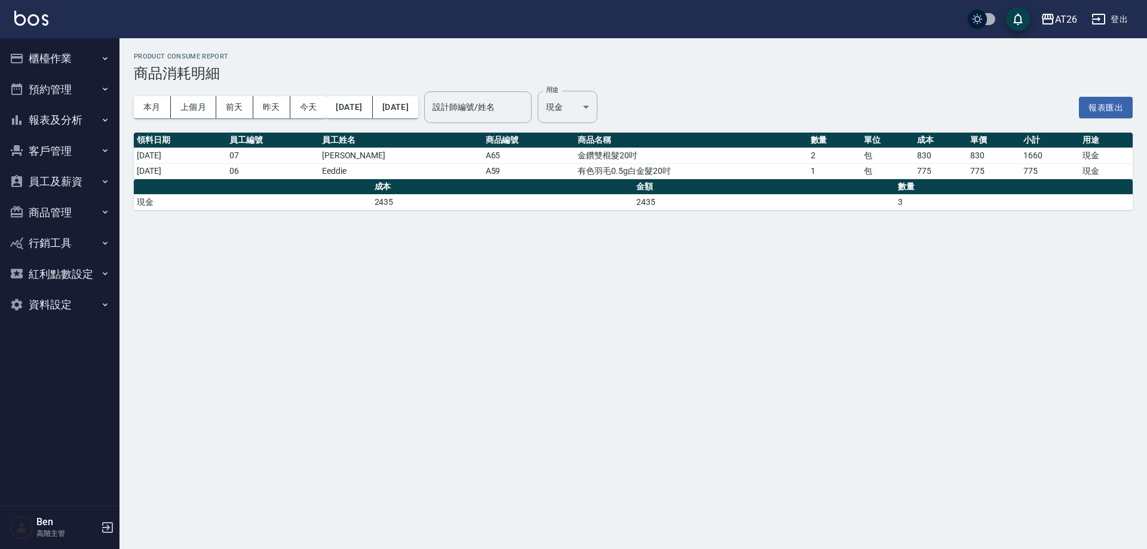
click at [765, 330] on div "Product Consume Report 商品消耗明細 本月 上個月 前天 昨天 今天 2025/08/01 2025/08/21 設計師編號/姓名 設計…" at bounding box center [573, 274] width 1147 height 549
click at [1064, 19] on div "AT26" at bounding box center [1066, 19] width 22 height 15
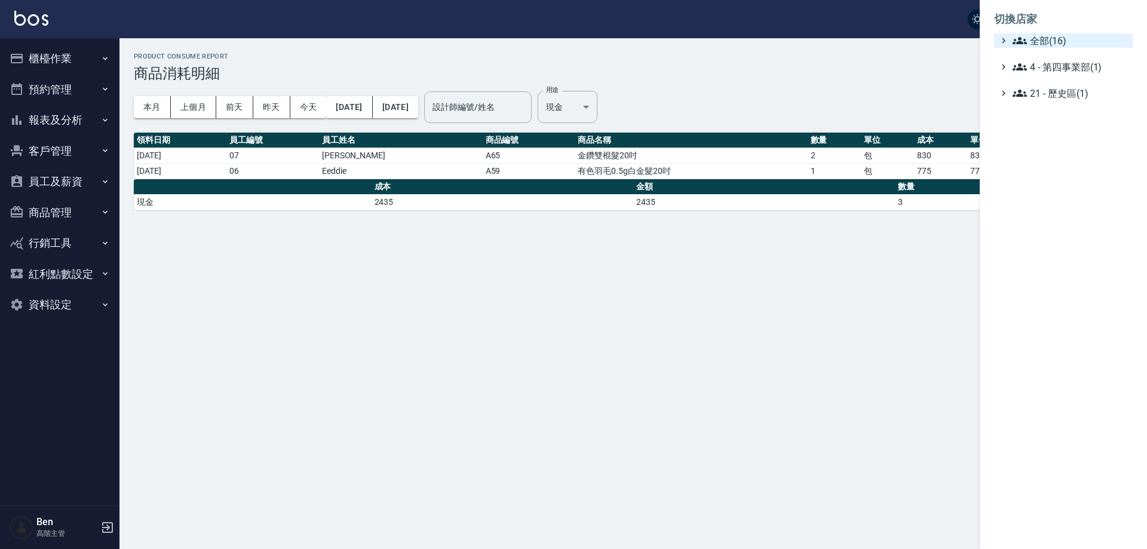
click at [1066, 47] on span "全部(16)" at bounding box center [1069, 40] width 115 height 14
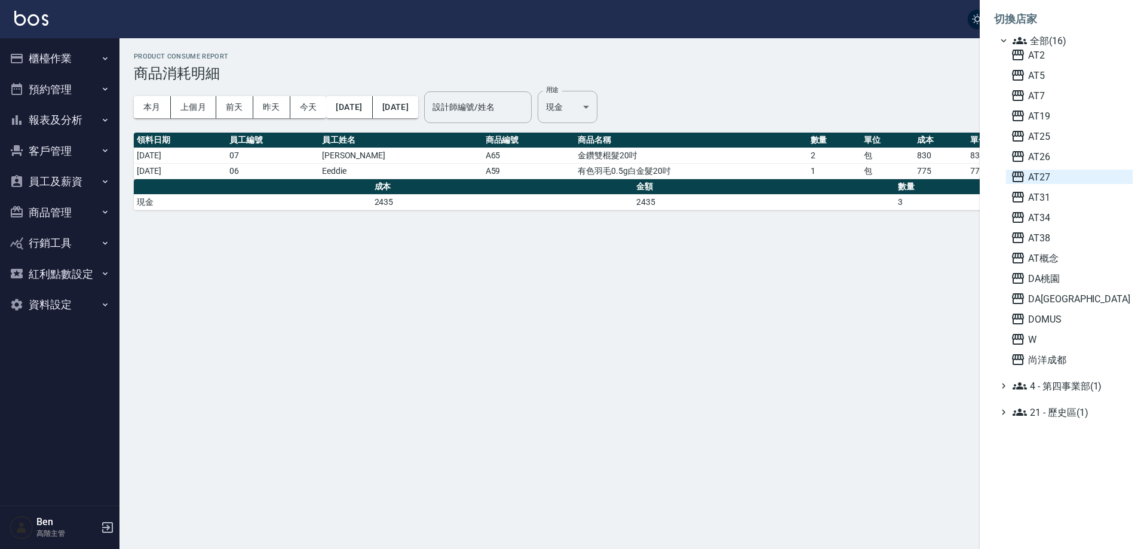
click at [1066, 178] on span "AT27" at bounding box center [1069, 177] width 117 height 14
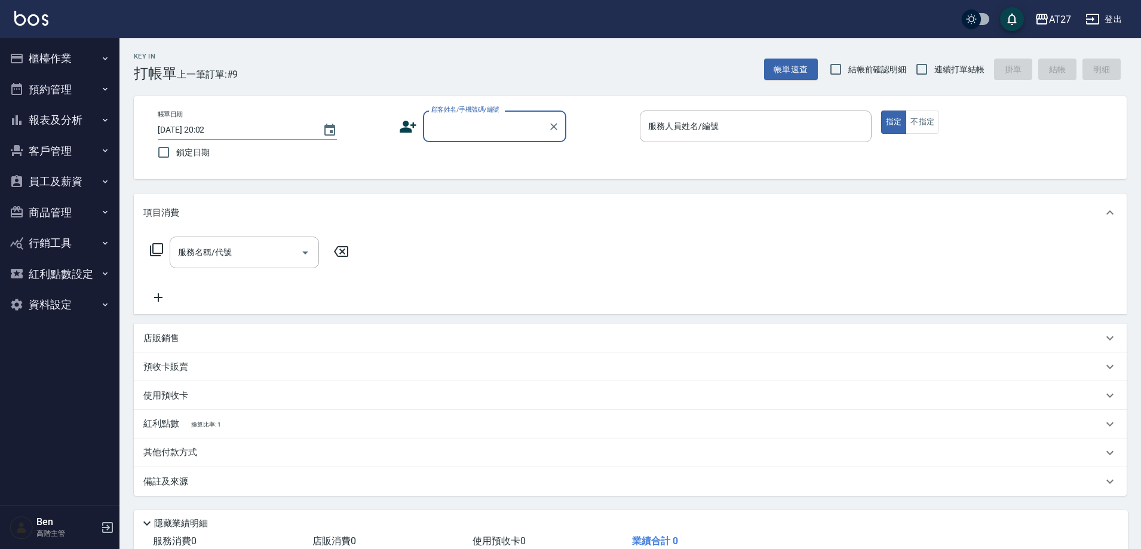
click at [69, 118] on button "報表及分析" at bounding box center [60, 120] width 110 height 31
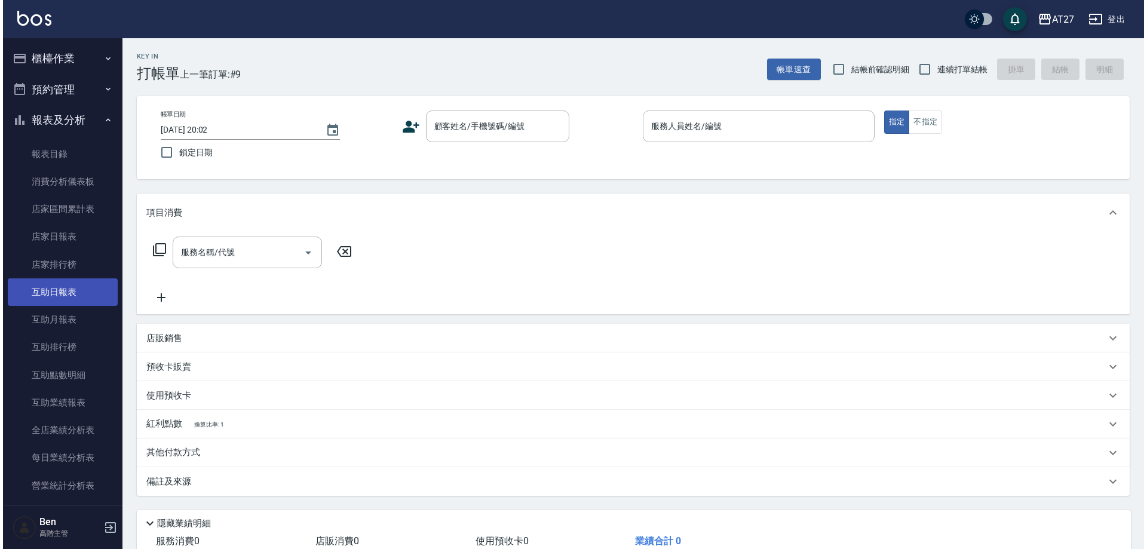
scroll to position [418, 0]
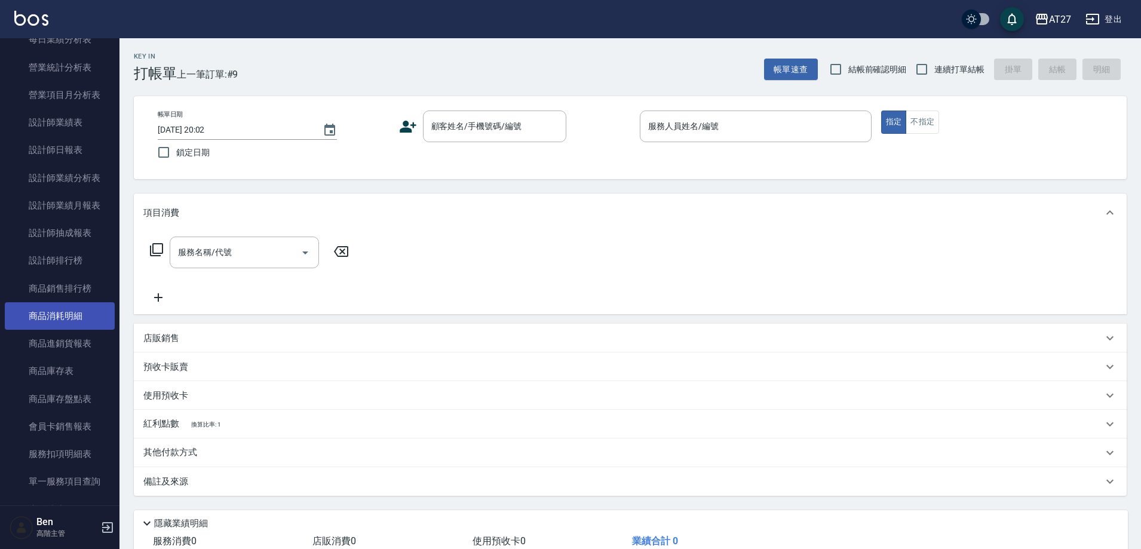
click at [63, 308] on link "商品消耗明細" at bounding box center [60, 315] width 110 height 27
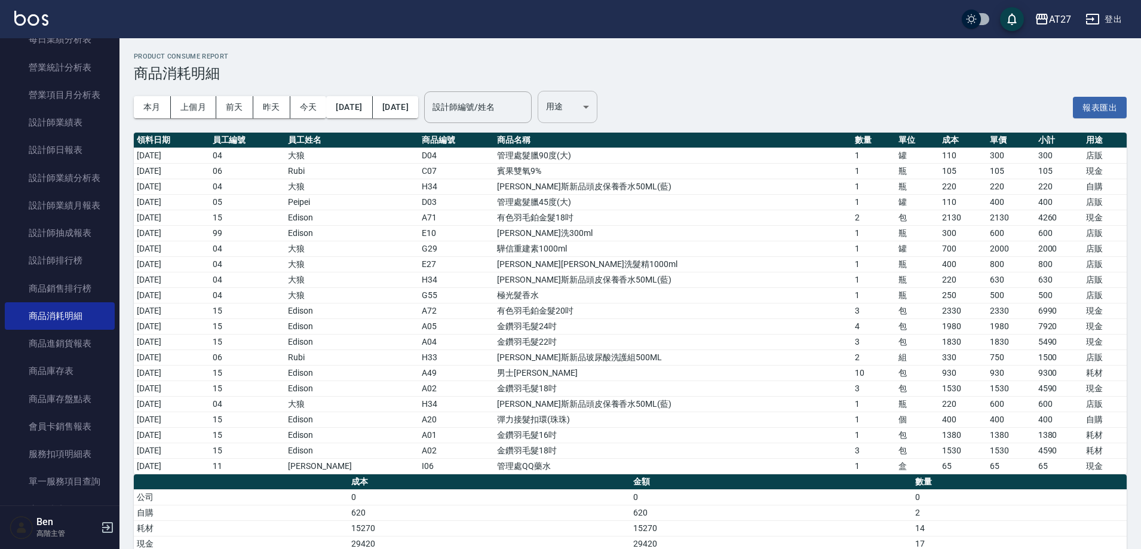
click at [612, 100] on body "AT27 登出 櫃檯作業 打帳單 帳單列表 掛單列表 座位開單 營業儀表板 現金收支登錄 高階收支登錄 材料自購登錄 每日結帳 排班表 現場電腦打卡 掃碼打卡…" at bounding box center [570, 298] width 1141 height 597
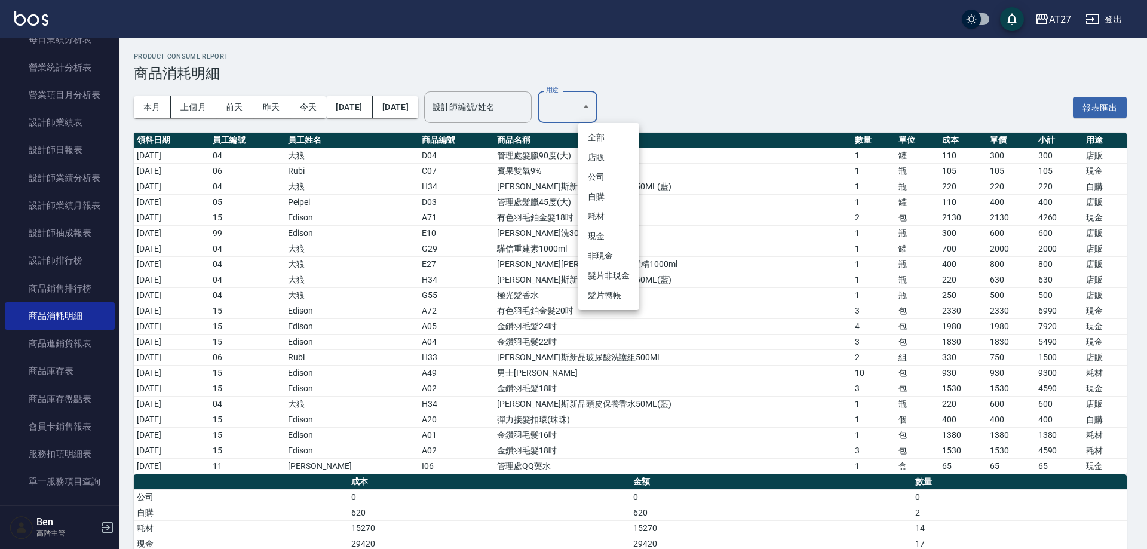
click at [1085, 266] on div at bounding box center [573, 274] width 1147 height 549
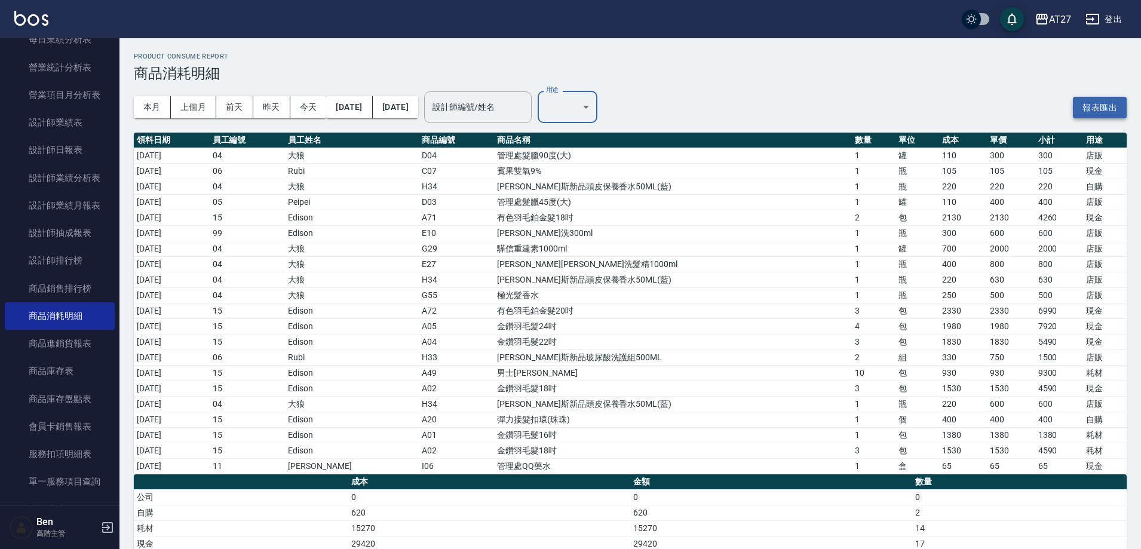
click at [1108, 107] on button "報表匯出" at bounding box center [1100, 108] width 54 height 22
click at [790, 262] on td "[PERSON_NAME][PERSON_NAME]洗髮精1000ml" at bounding box center [673, 264] width 358 height 16
click at [591, 108] on body "AT27 登出 櫃檯作業 打帳單 帳單列表 掛單列表 座位開單 營業儀表板 現金收支登錄 高階收支登錄 材料自購登錄 每日結帳 排班表 現場電腦打卡 掃碼打卡…" at bounding box center [570, 298] width 1141 height 597
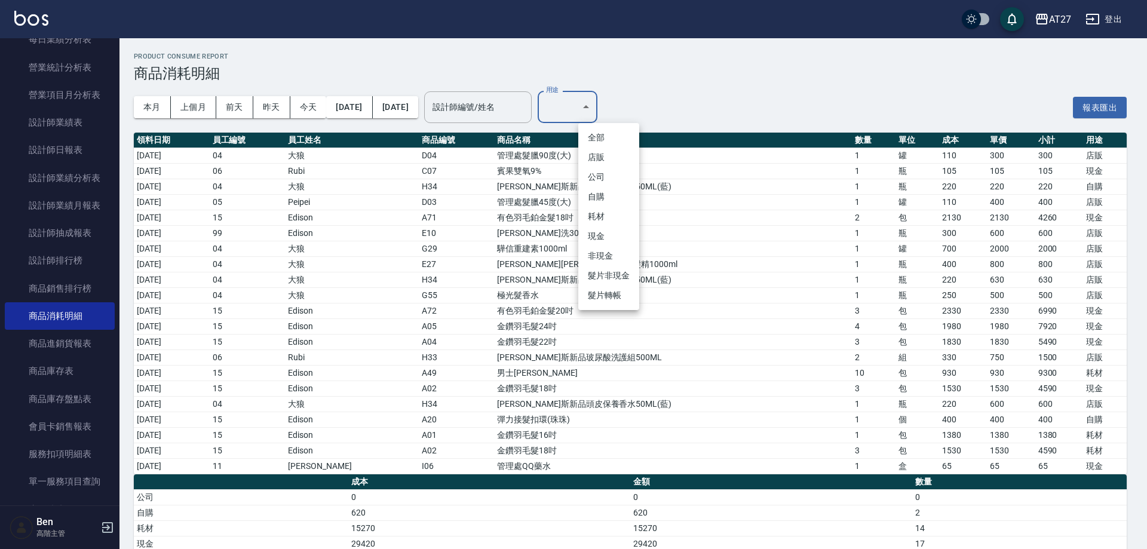
click at [617, 211] on li "耗材" at bounding box center [608, 217] width 61 height 20
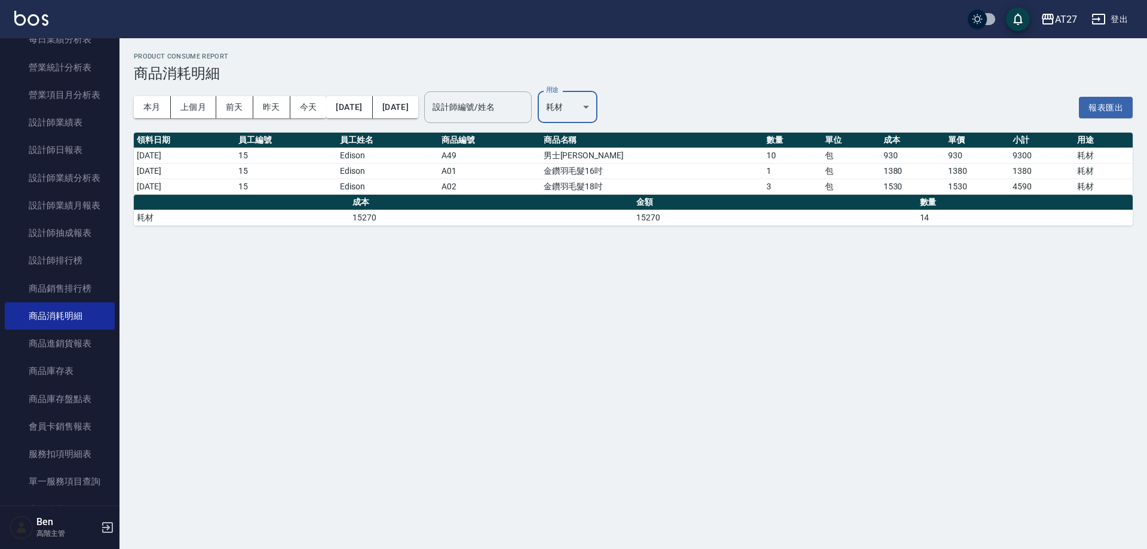
click at [628, 121] on body "AT27 登出 櫃檯作業 打帳單 帳單列表 掛單列表 座位開單 營業儀表板 現金收支登錄 高階收支登錄 材料自購登錄 每日結帳 排班表 現場電腦打卡 掃碼打卡…" at bounding box center [573, 274] width 1147 height 549
click at [607, 241] on li "現金" at bounding box center [608, 236] width 61 height 20
type input "現金"
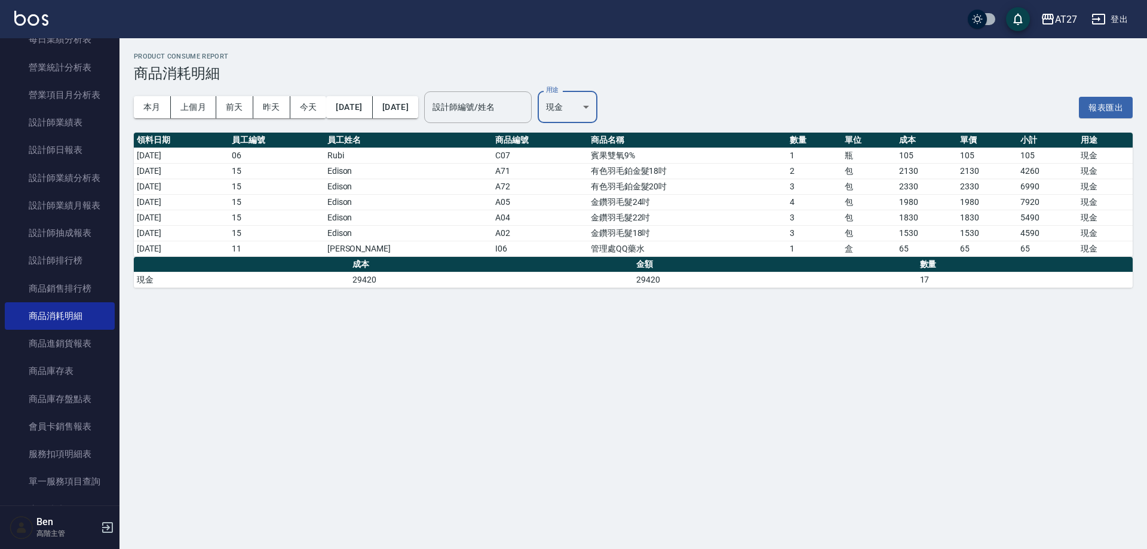
click at [1127, 17] on button "登出" at bounding box center [1109, 19] width 46 height 22
